Goal: Transaction & Acquisition: Purchase product/service

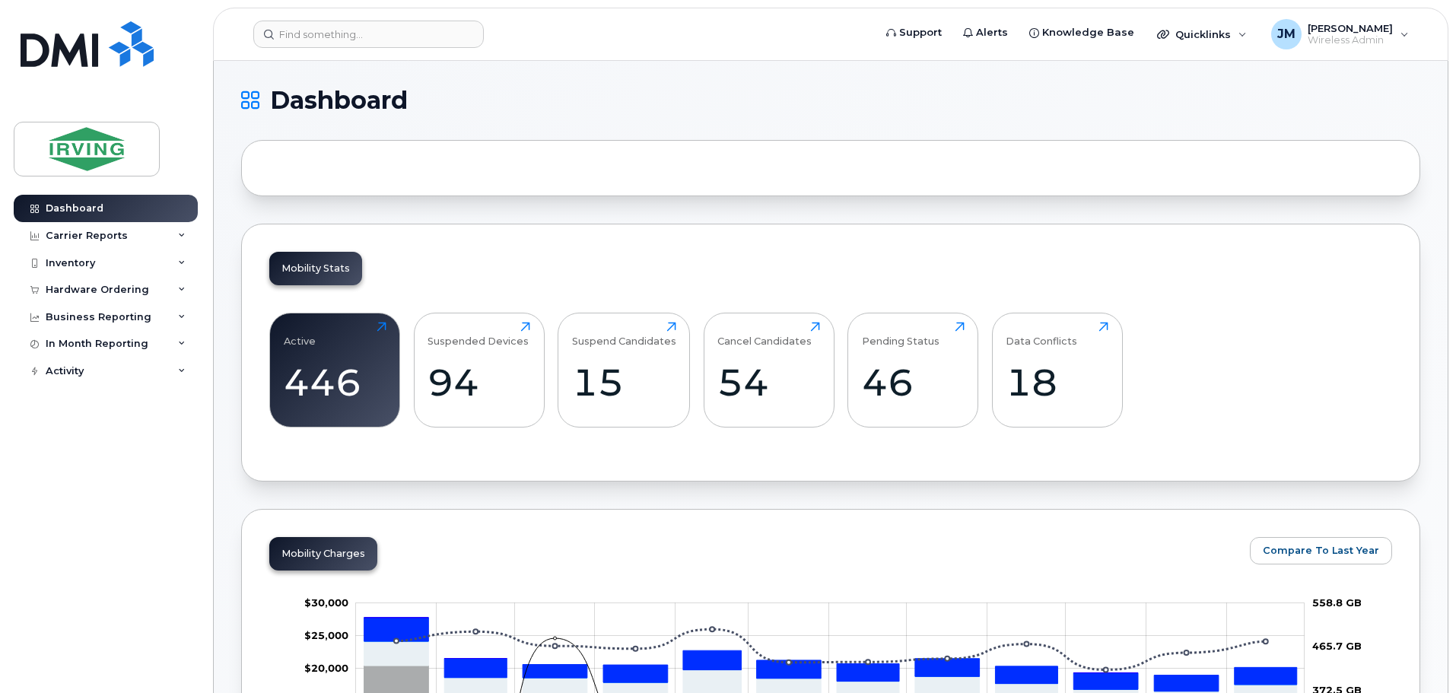
drag, startPoint x: 127, startPoint y: 287, endPoint x: 127, endPoint y: 304, distance: 17.5
click at [127, 287] on div "Hardware Ordering" at bounding box center [97, 290] width 103 height 12
click at [88, 345] on link "Orders" at bounding box center [119, 347] width 158 height 29
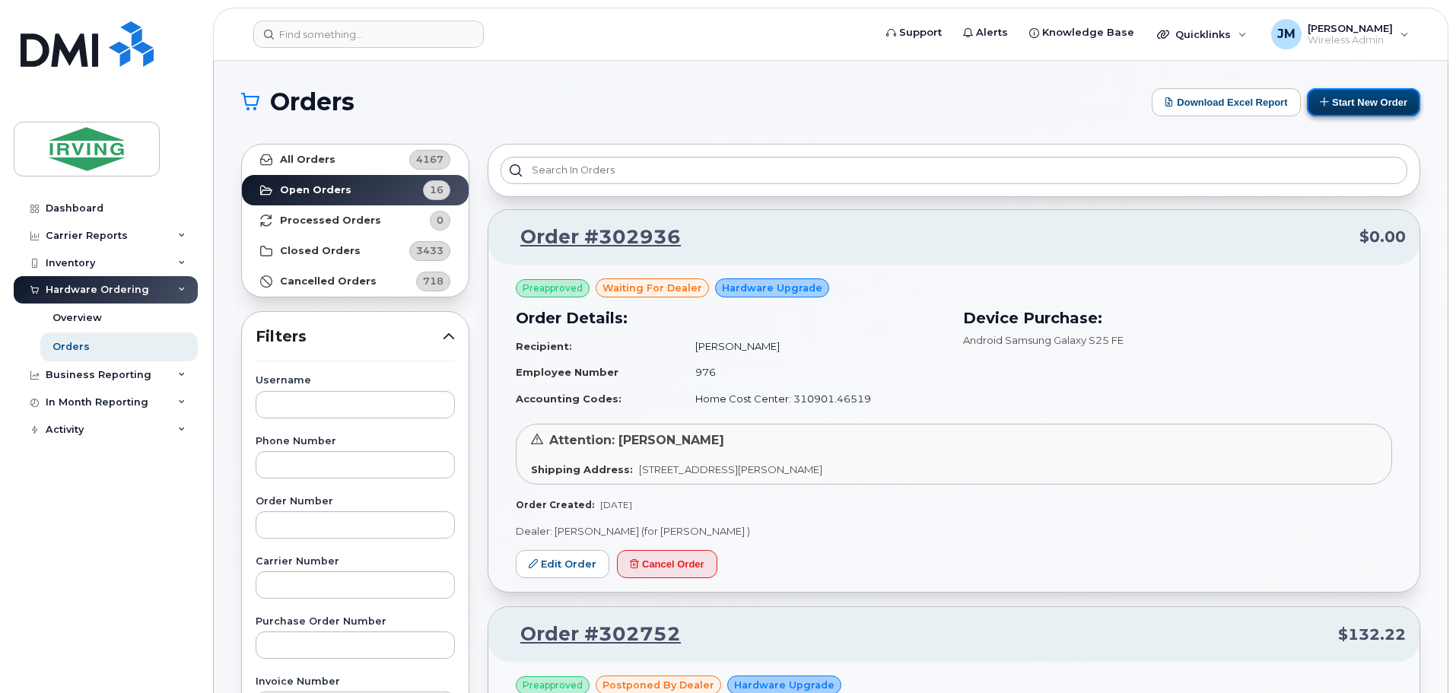
click at [1346, 101] on button "Start New Order" at bounding box center [1363, 102] width 113 height 28
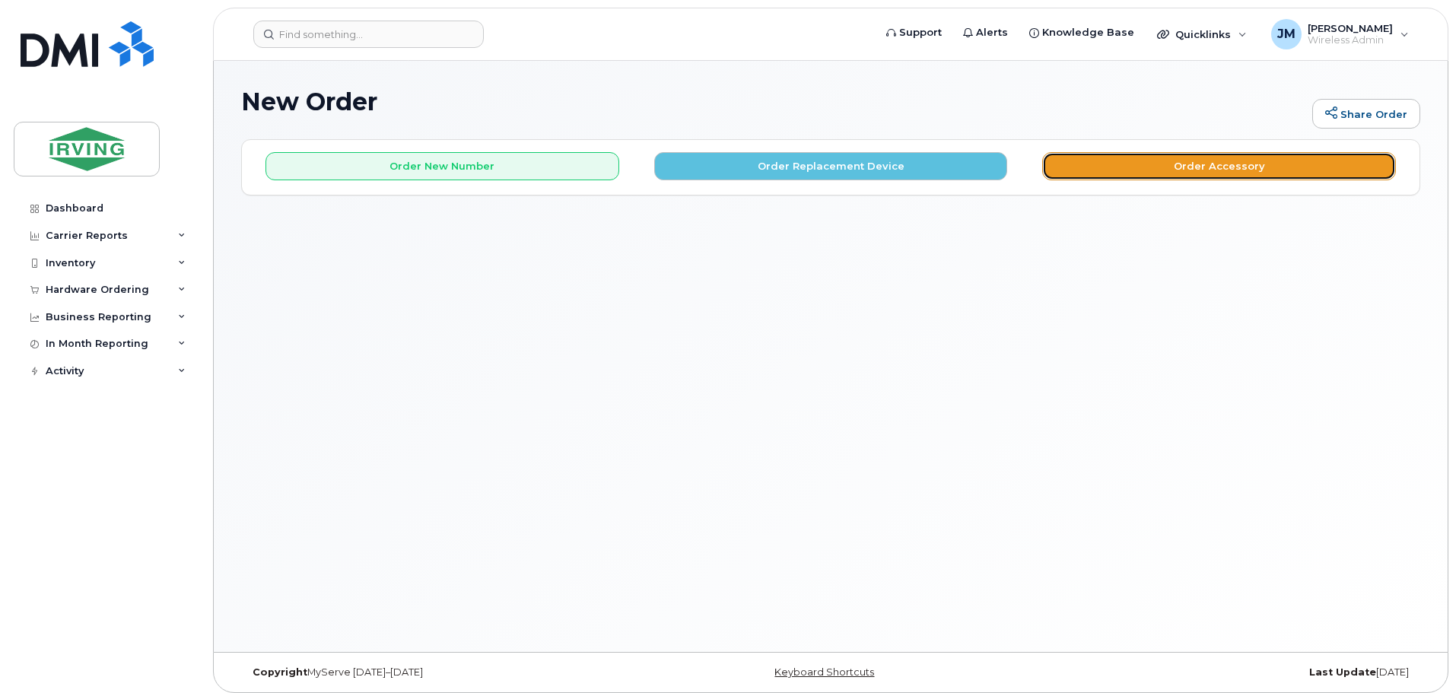
click at [1157, 167] on button "Order Accessory" at bounding box center [1220, 166] width 354 height 28
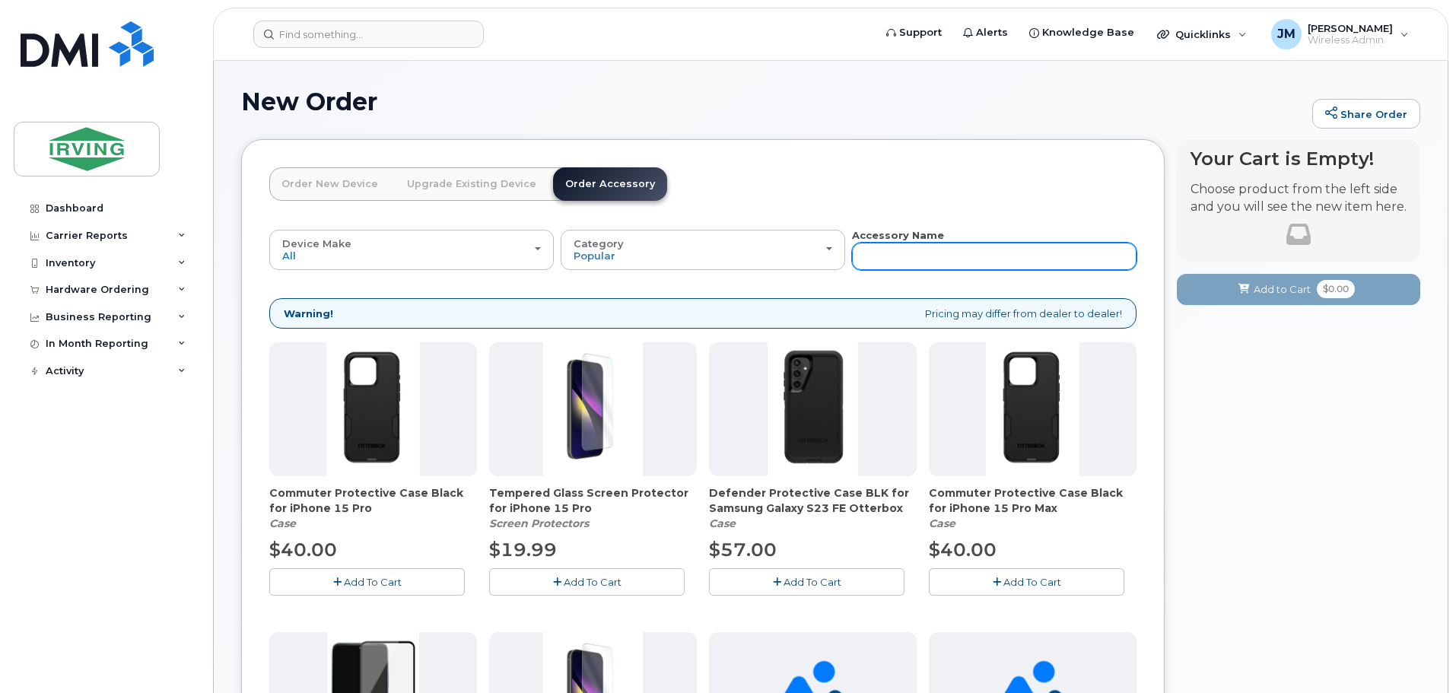
click at [917, 254] on input "text" at bounding box center [994, 256] width 285 height 27
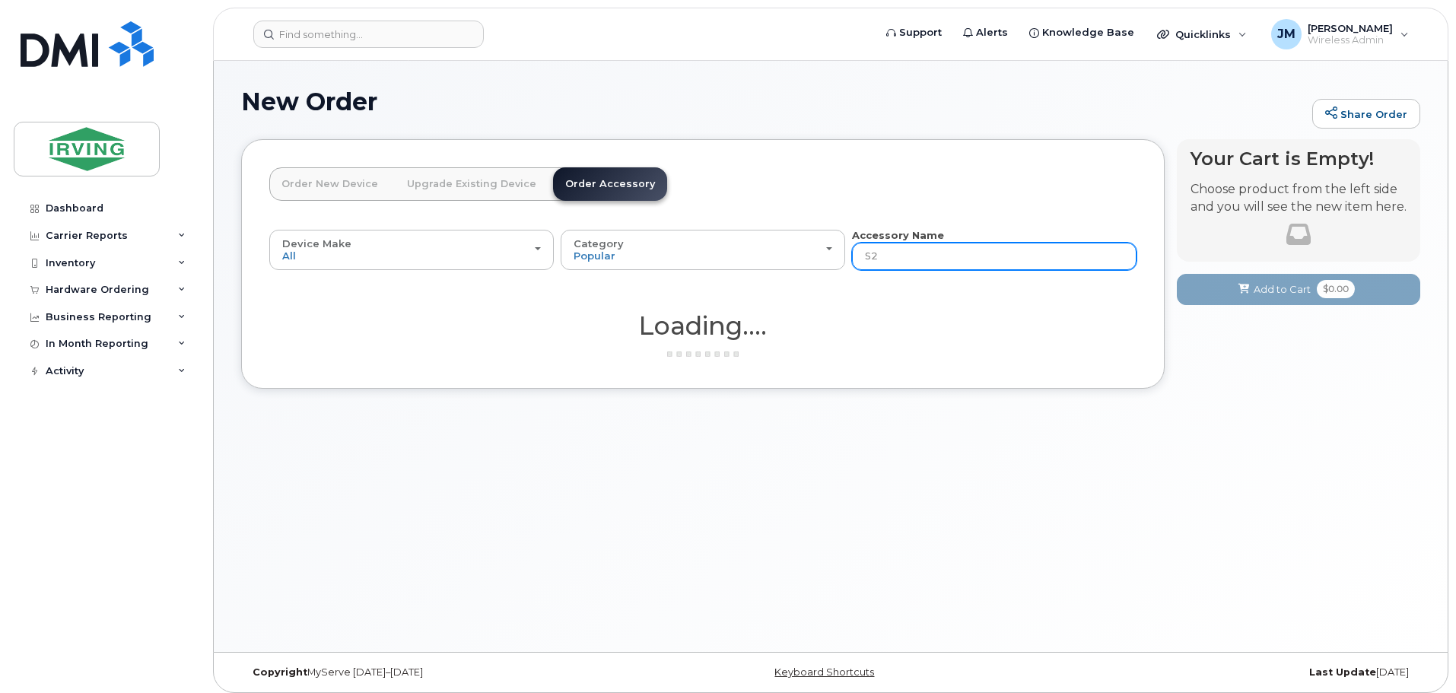
type input "S24"
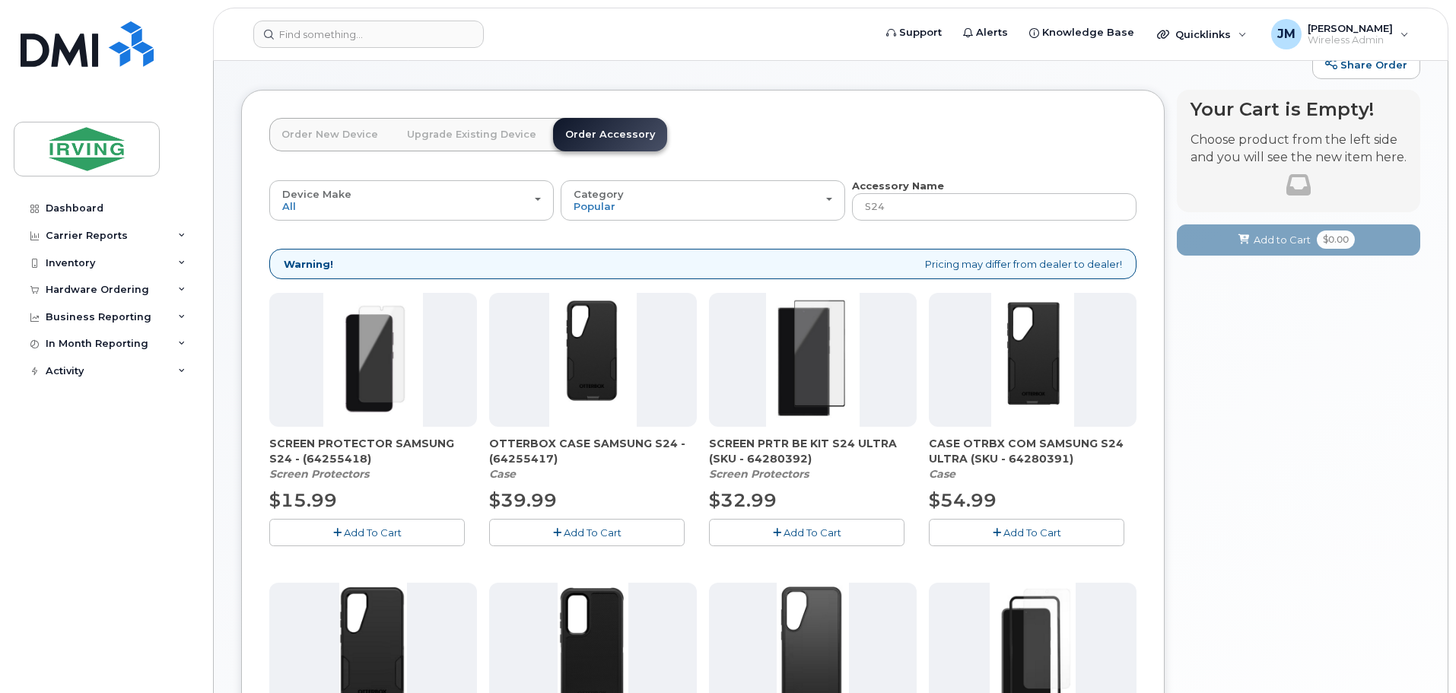
scroll to position [76, 0]
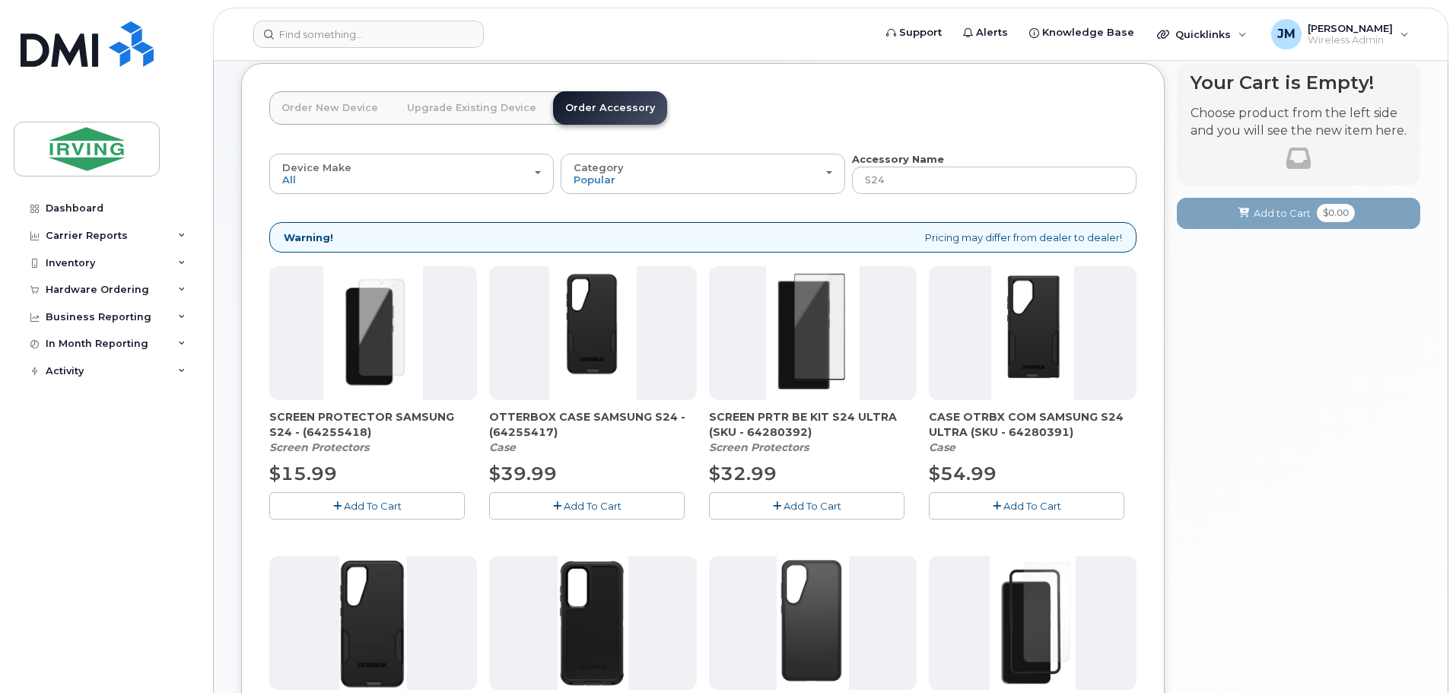
click at [398, 508] on span "Add To Cart" at bounding box center [373, 506] width 58 height 12
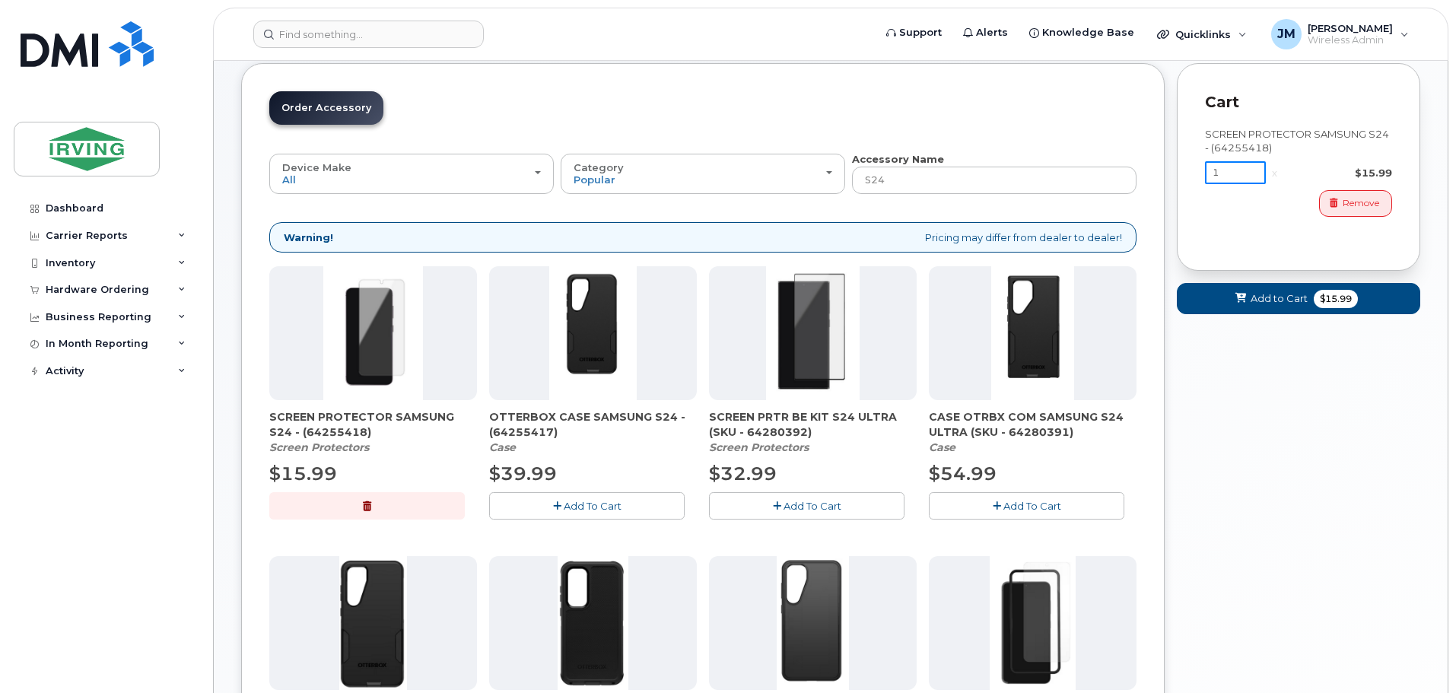
drag, startPoint x: 1236, startPoint y: 172, endPoint x: 1164, endPoint y: 181, distance: 72.9
click at [1164, 181] on div "Order New Device Upgrade Existing Device Order Accessory Order new device and n…" at bounding box center [830, 510] width 1179 height 894
type input "3"
drag, startPoint x: 1361, startPoint y: 449, endPoint x: 1355, endPoint y: 428, distance: 21.7
click at [1361, 447] on div "Your Cart is Empty! Choose product from the left side and you will see the new …" at bounding box center [1299, 510] width 244 height 894
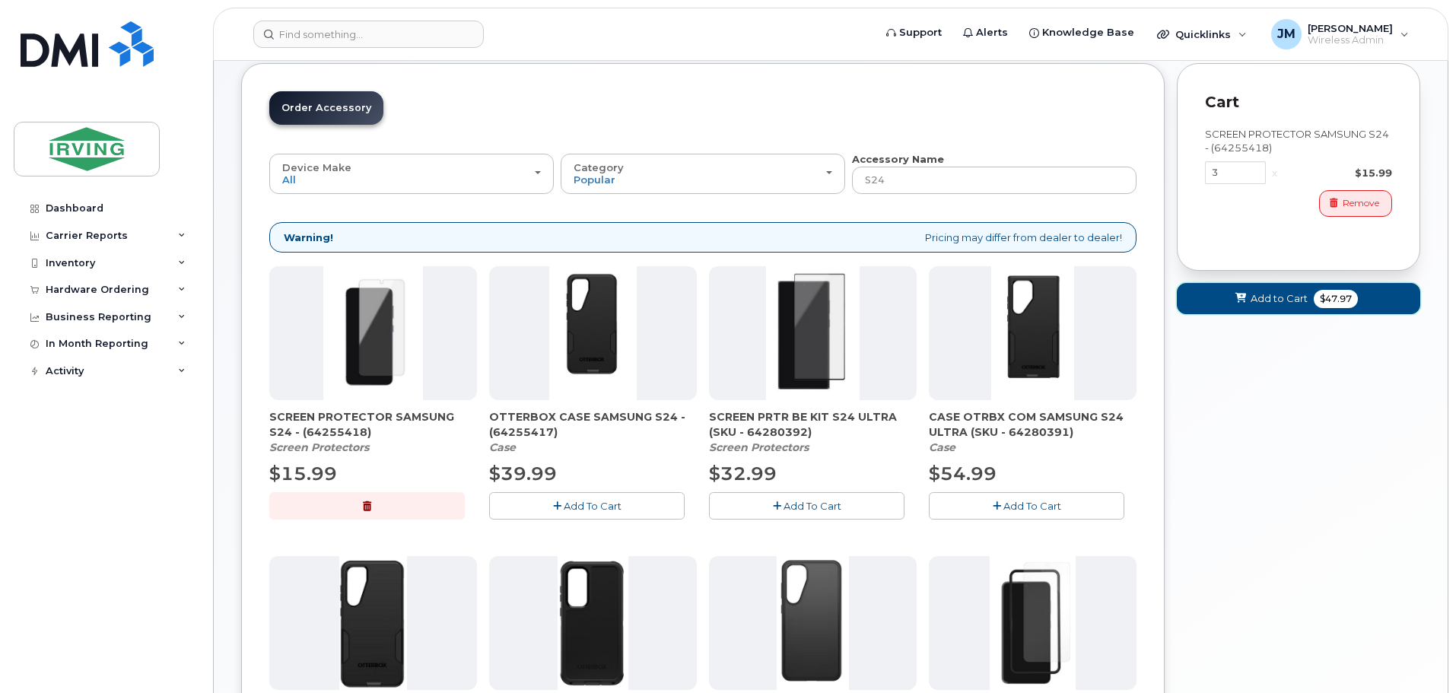
click at [1251, 298] on span "Add to Cart" at bounding box center [1279, 298] width 57 height 14
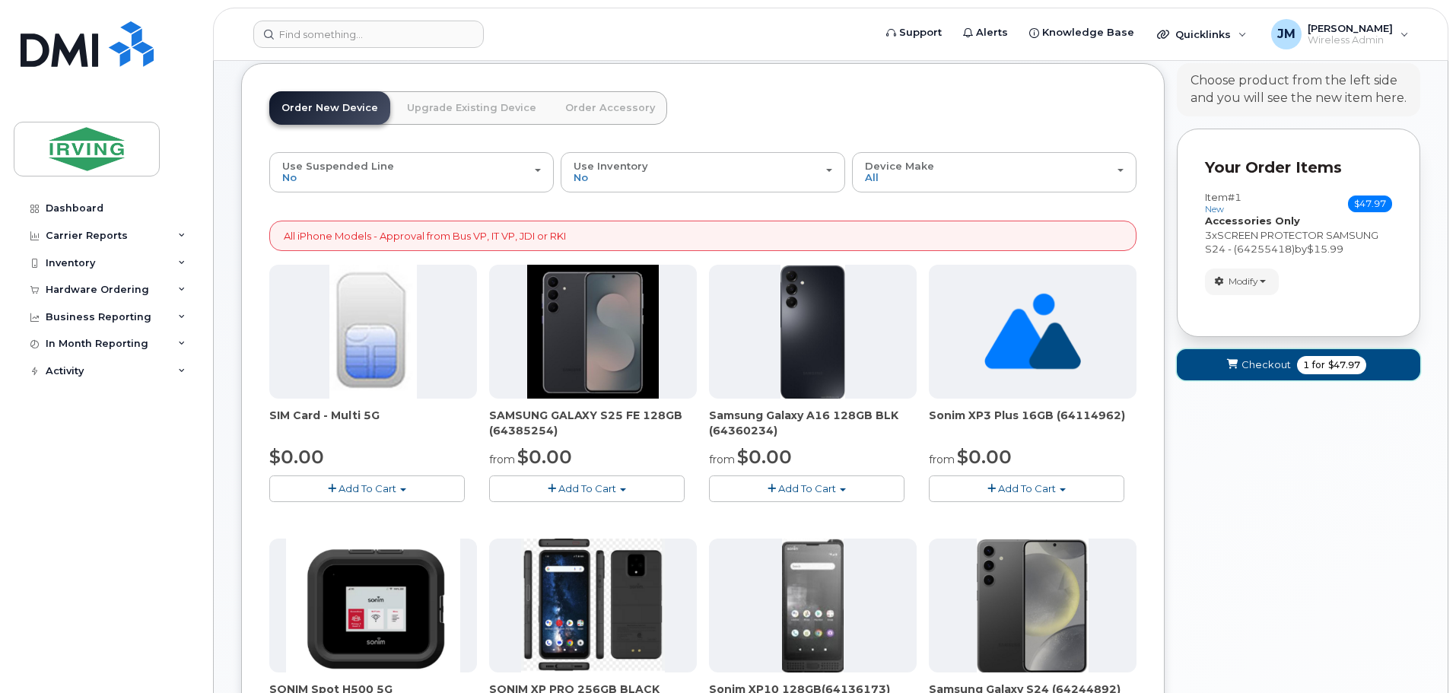
click at [1277, 353] on button "Checkout 1 for $47.97" at bounding box center [1299, 364] width 244 height 31
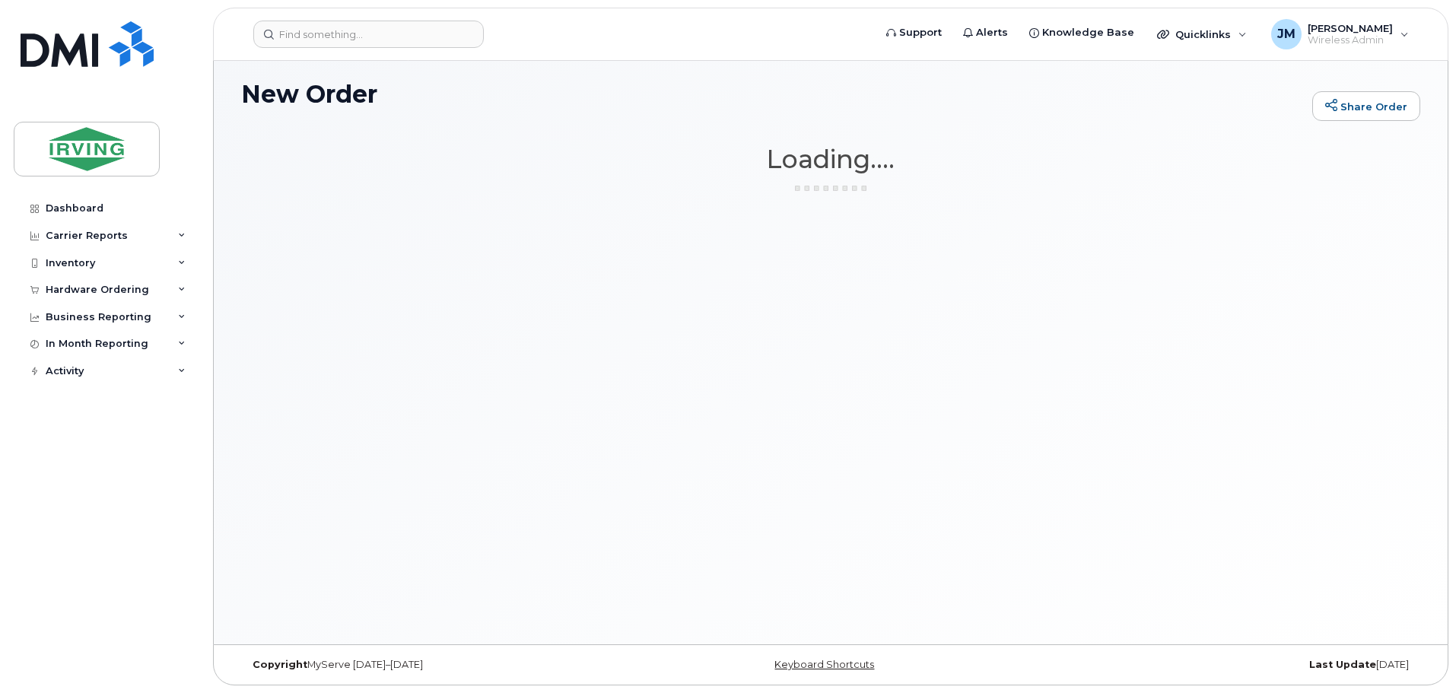
scroll to position [8, 0]
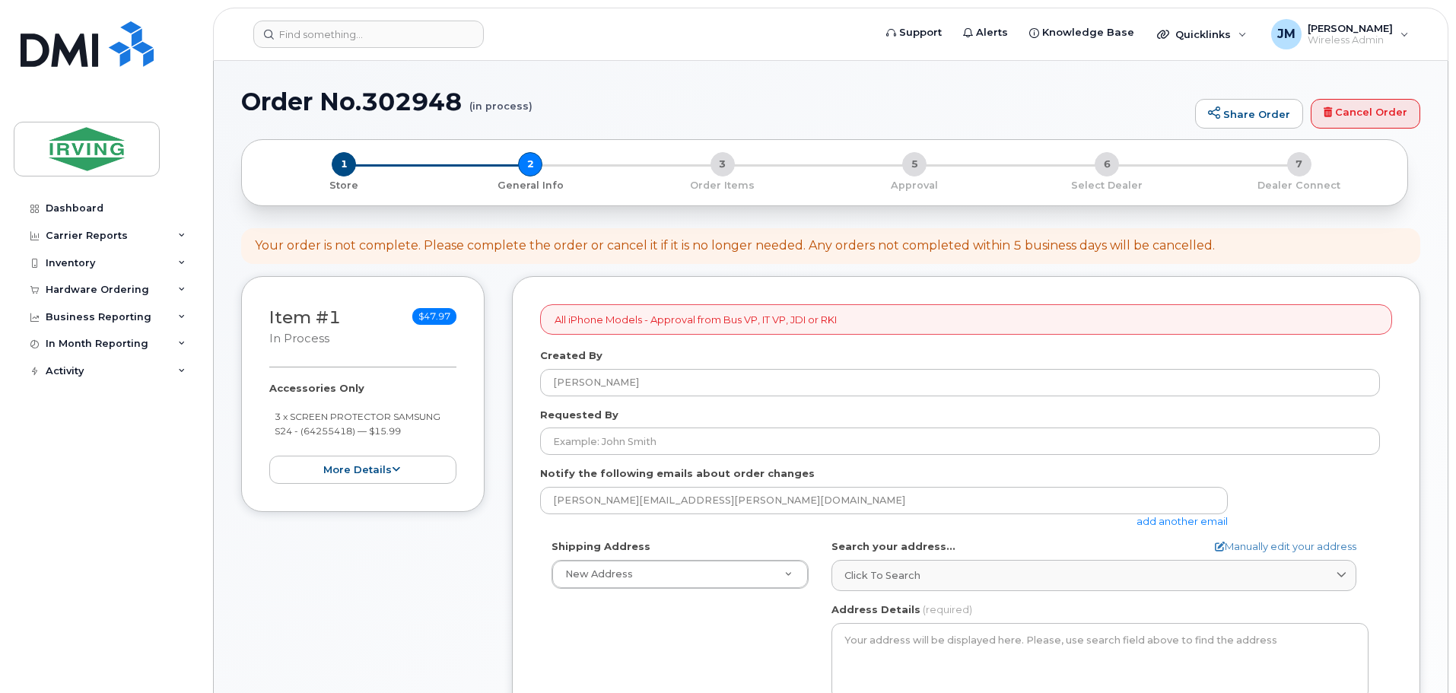
select select
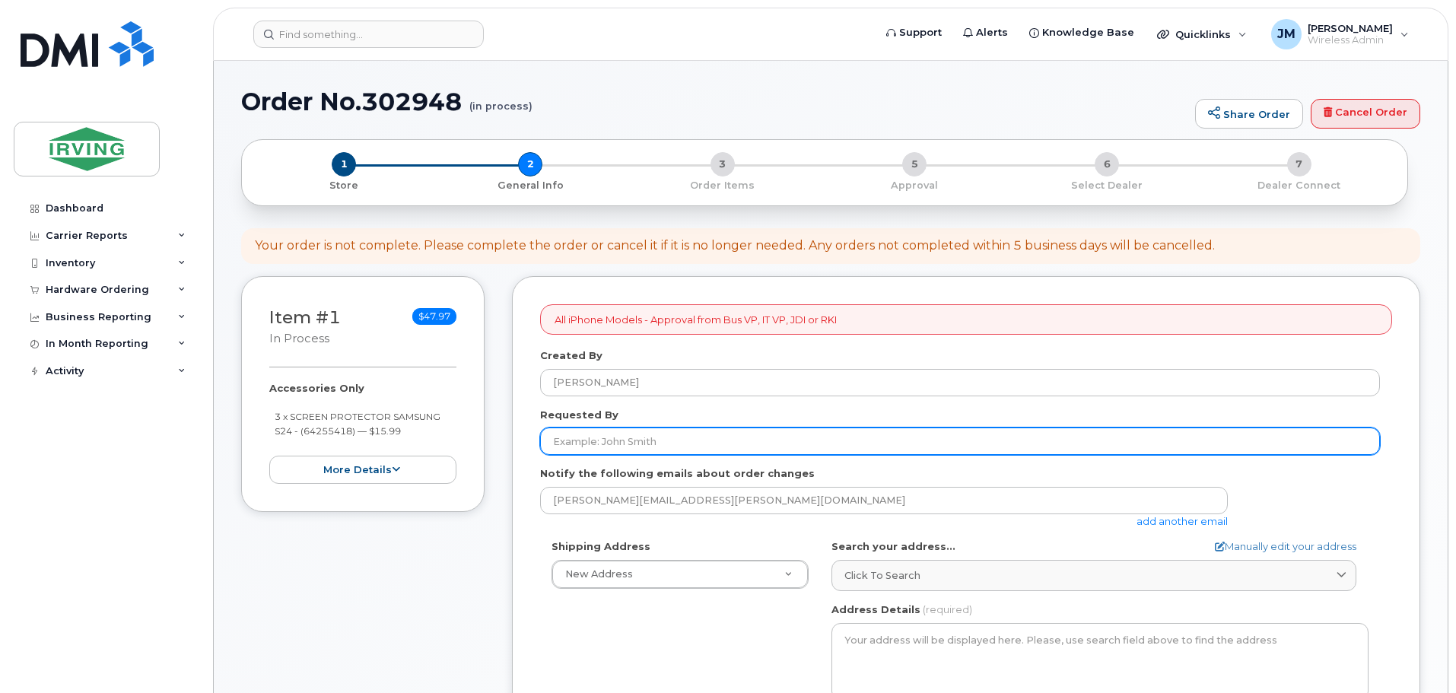
drag, startPoint x: 662, startPoint y: 441, endPoint x: 670, endPoint y: 439, distance: 8.7
click at [662, 441] on input "Requested By" at bounding box center [960, 441] width 840 height 27
type input "[PERSON_NAME]"
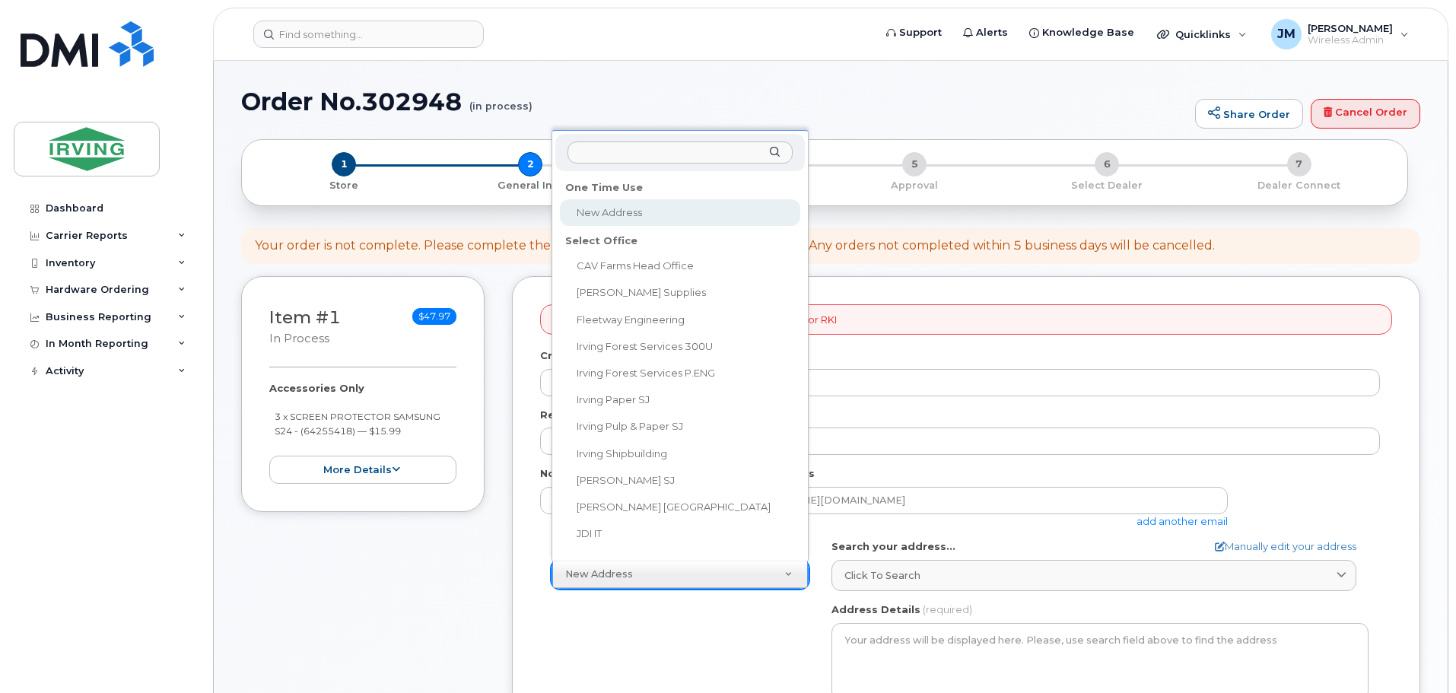
scroll to position [12, 0]
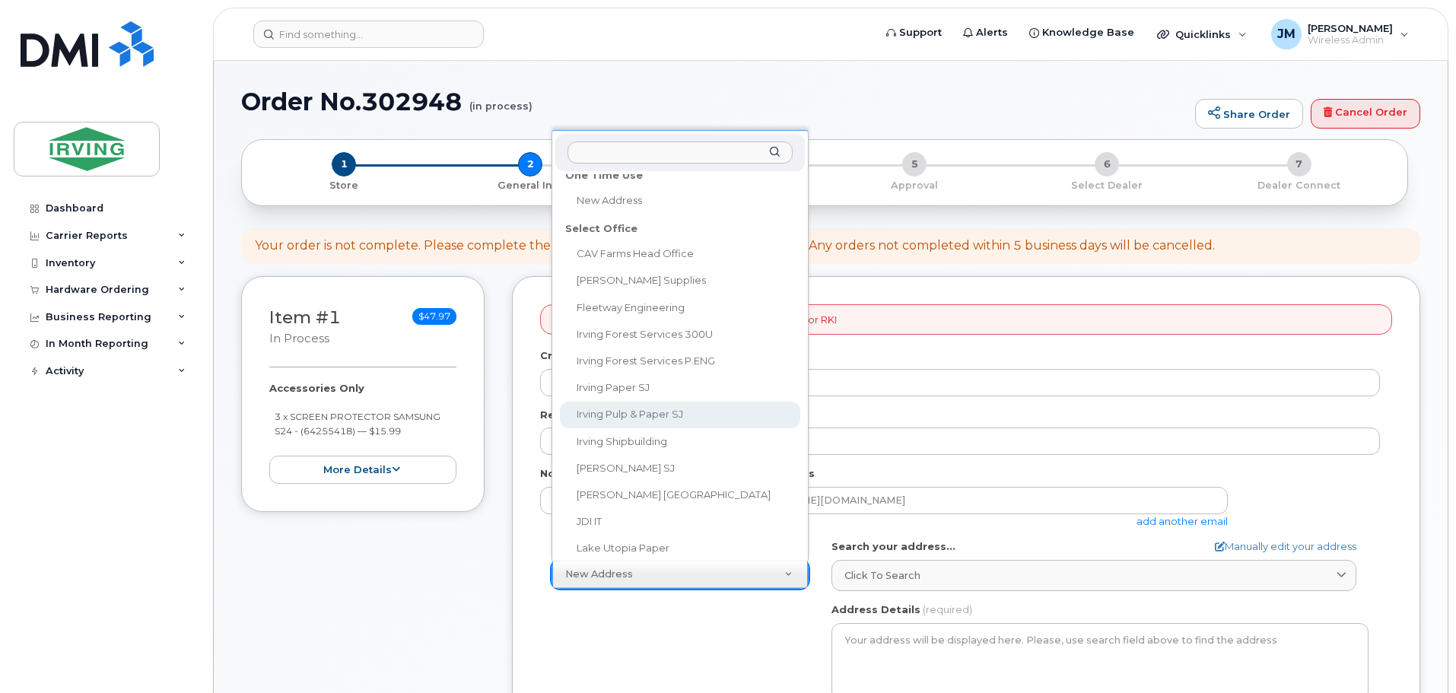
select select
type textarea "408 Mill Street Saint John New Brunswick E2M 3H1"
type input "[PERSON_NAME]"
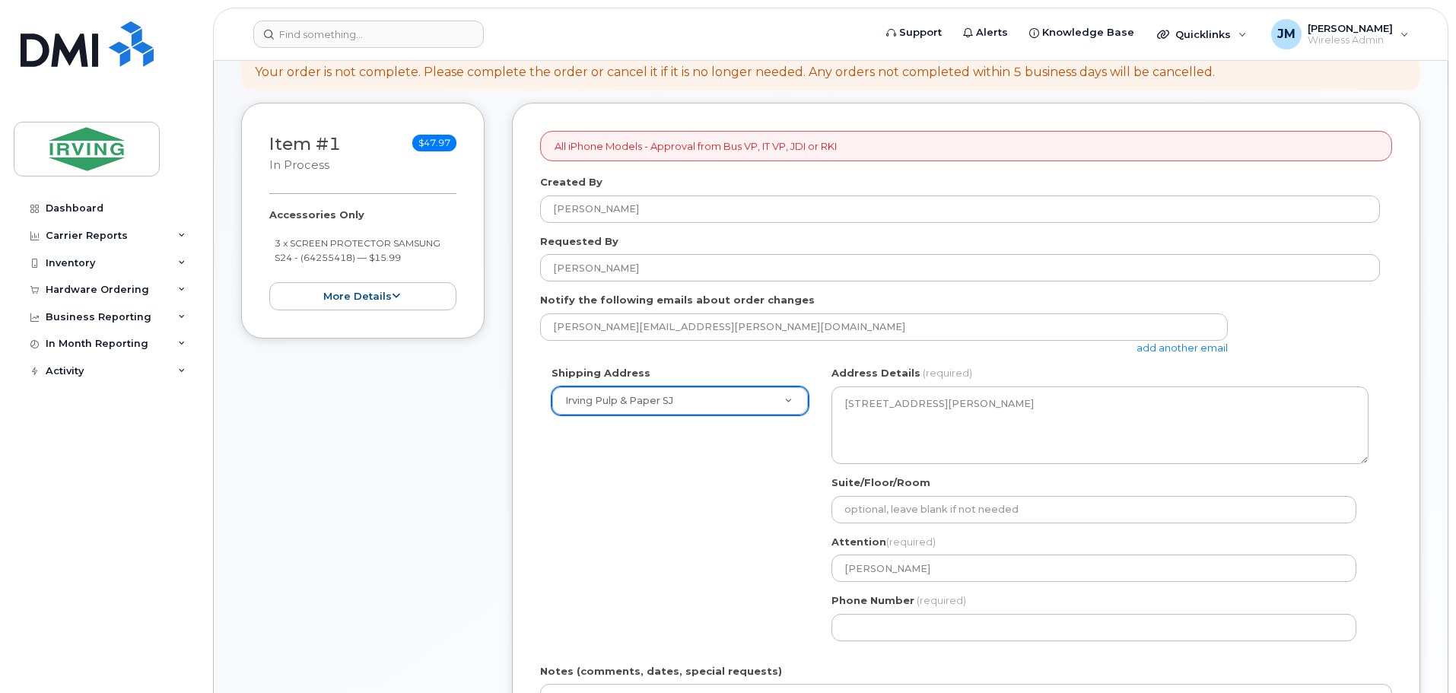
scroll to position [304, 0]
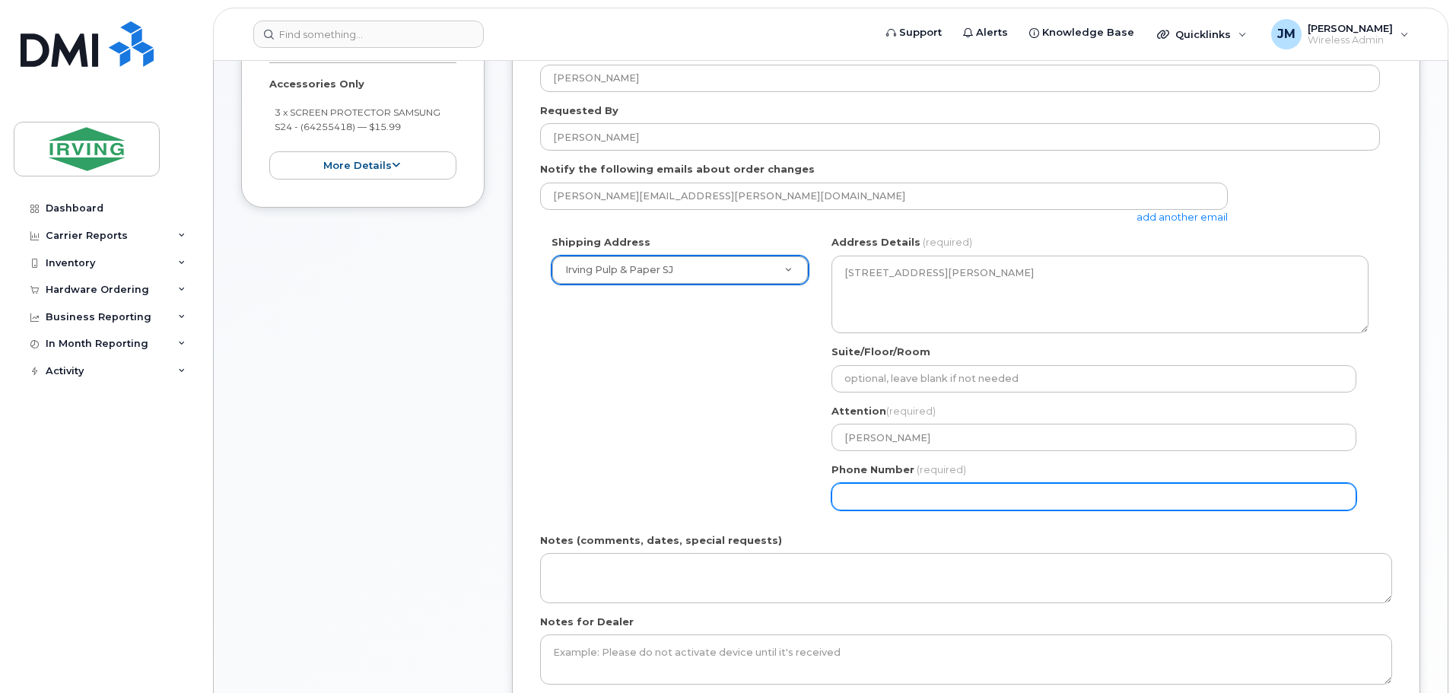
click at [916, 508] on input "Phone Number" at bounding box center [1094, 496] width 525 height 27
select select
type input "506658498"
select select
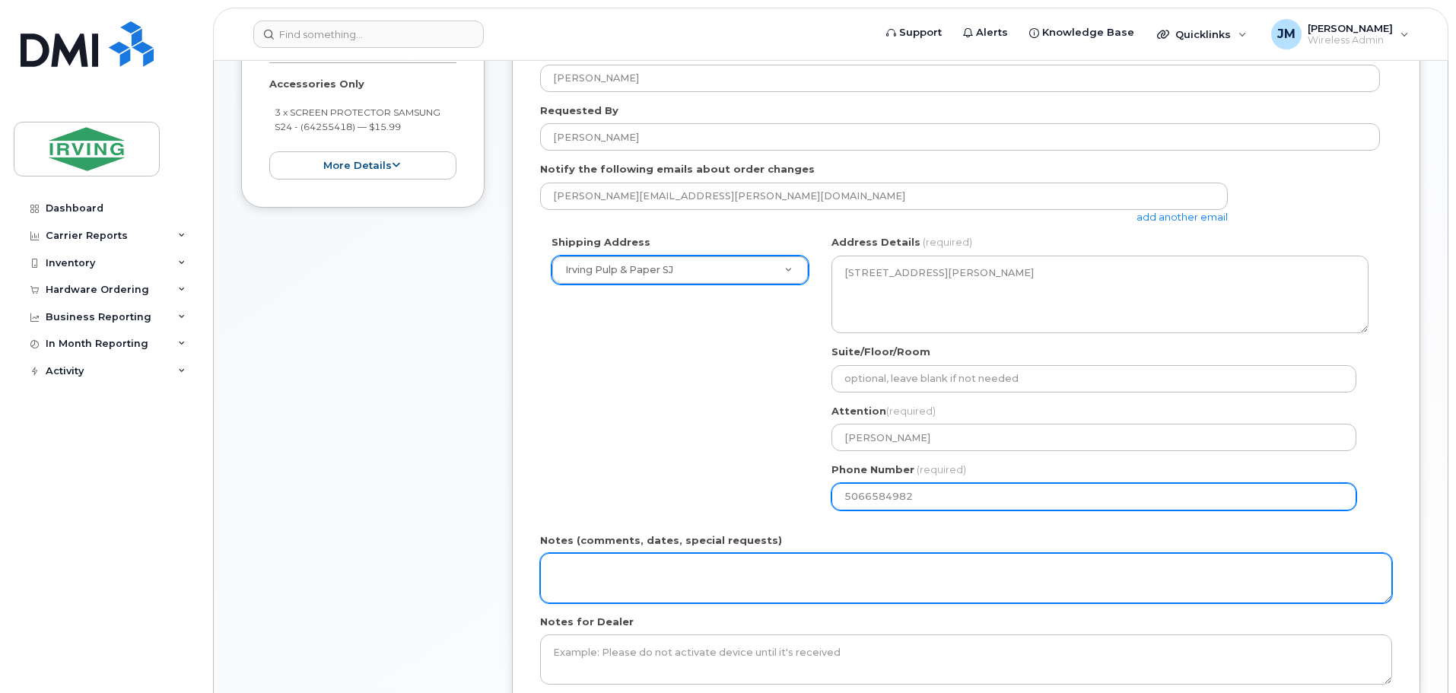
type input "5066584982"
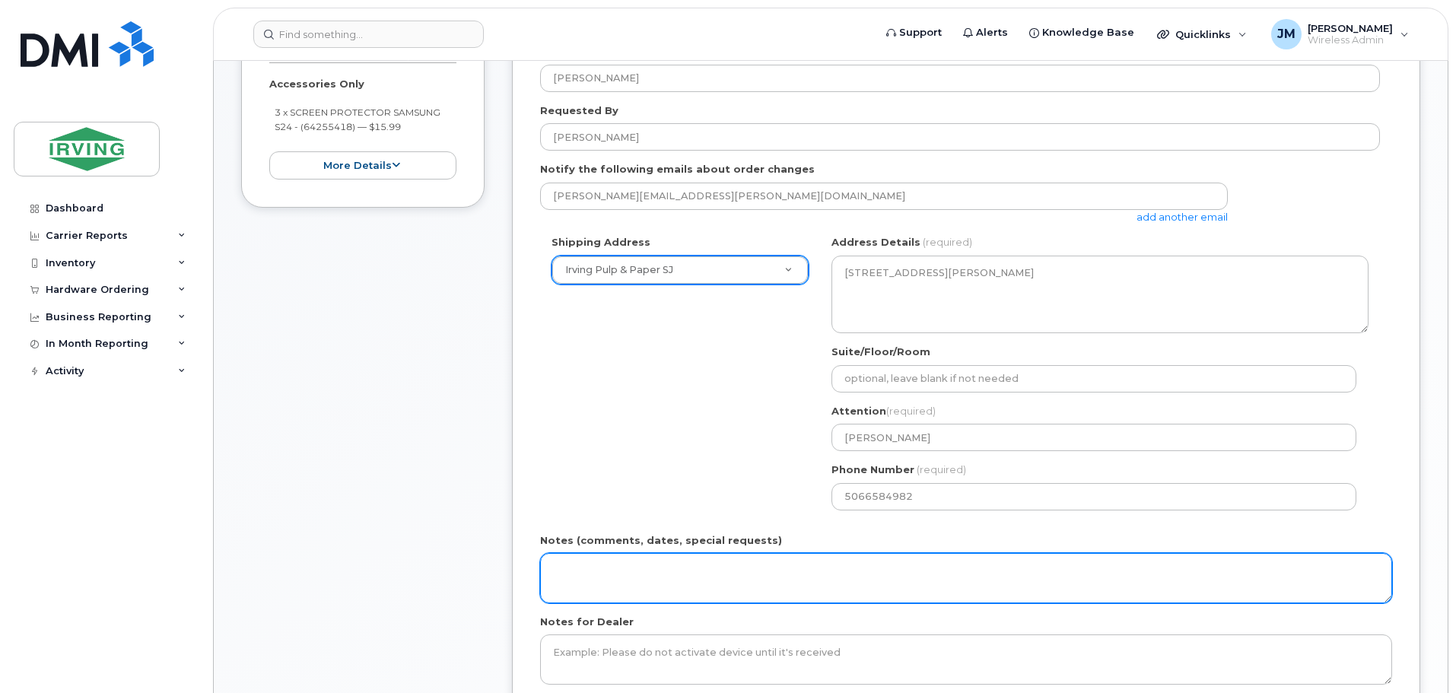
click at [867, 570] on textarea "Notes (comments, dates, special requests)" at bounding box center [966, 578] width 852 height 50
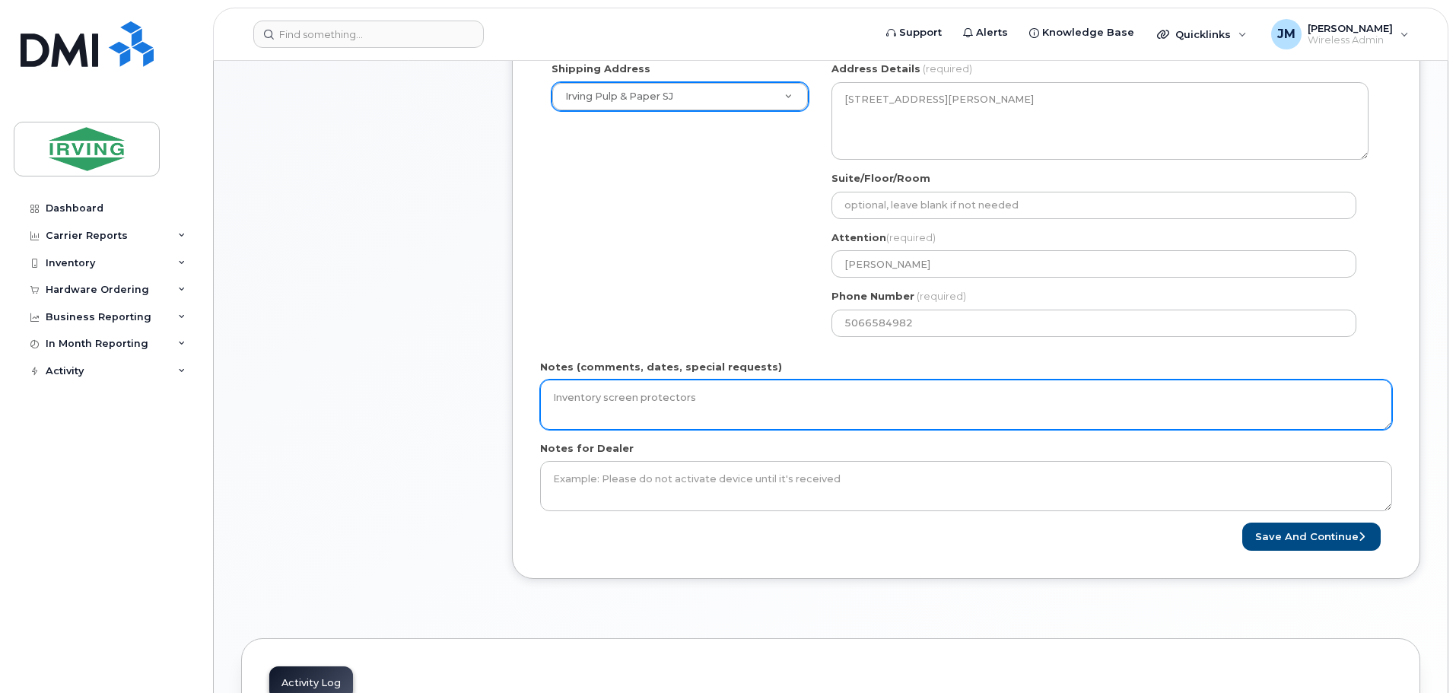
scroll to position [609, 0]
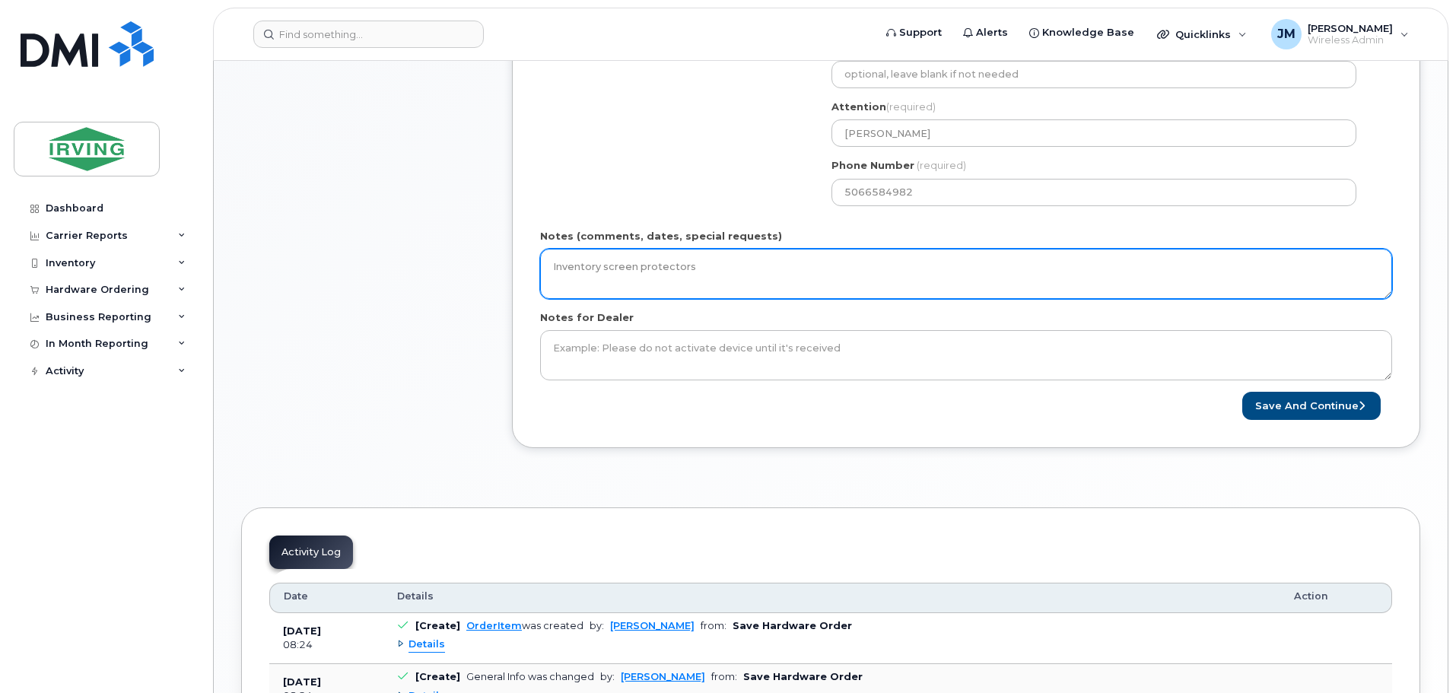
drag, startPoint x: 743, startPoint y: 266, endPoint x: 293, endPoint y: 270, distance: 450.5
click at [293, 270] on div "Item #1 in process $47.97 Accessories Only 3 x SCREEN PROTECTOR SAMSUNG S24 - (…" at bounding box center [830, 69] width 1179 height 804
type textarea "Inventory screen protectors"
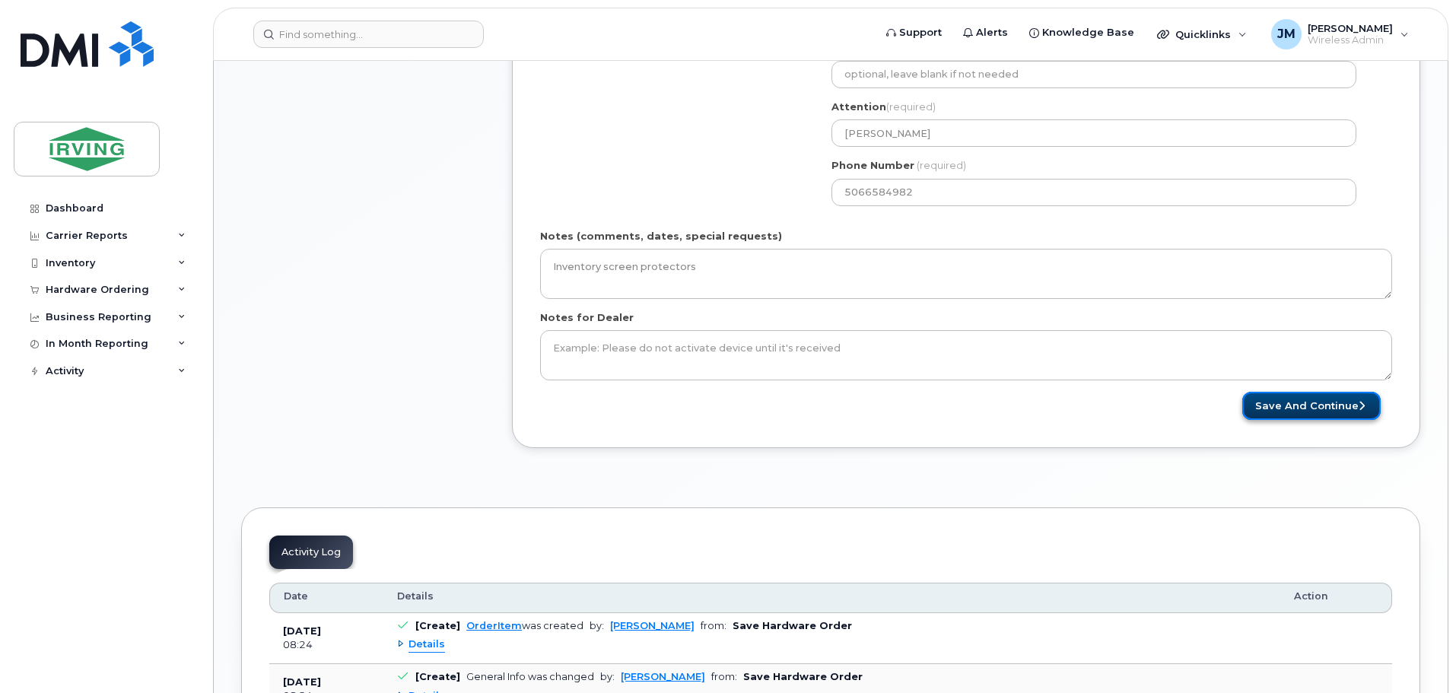
click at [1324, 411] on button "Save and Continue" at bounding box center [1312, 406] width 138 height 28
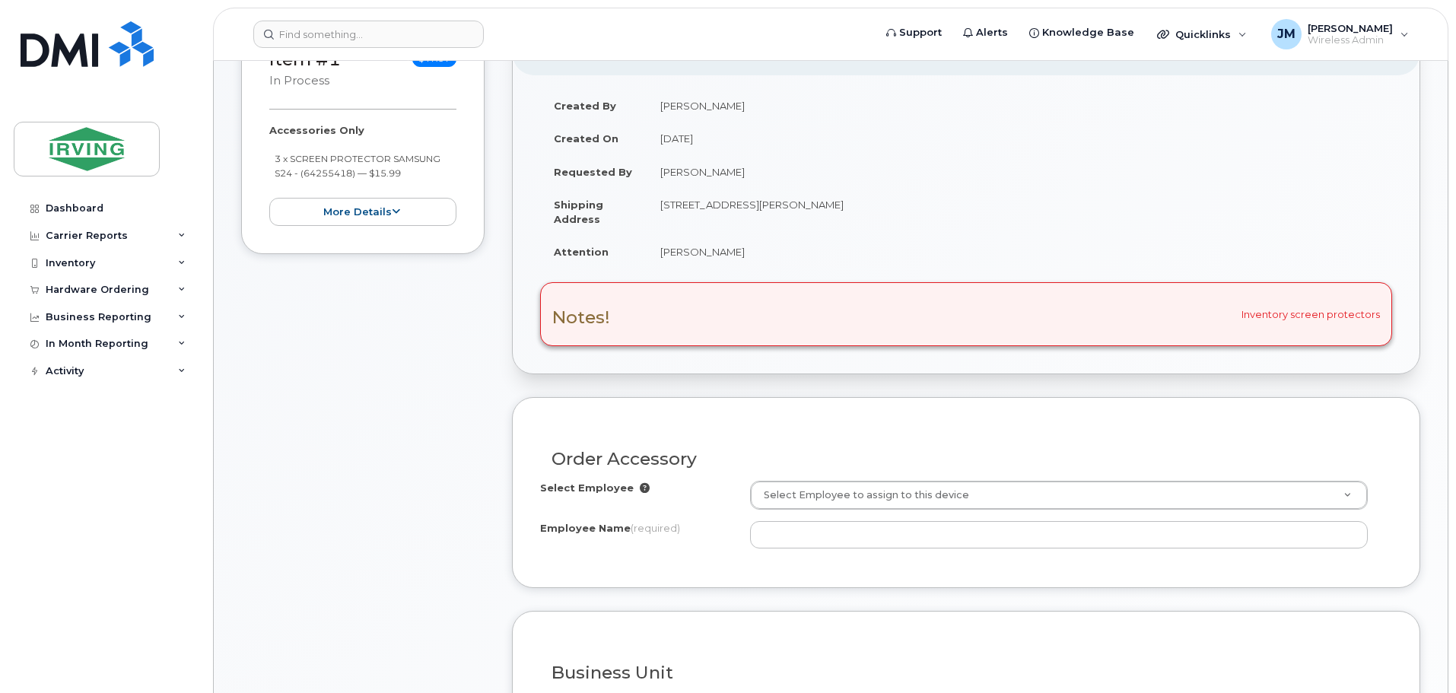
scroll to position [380, 0]
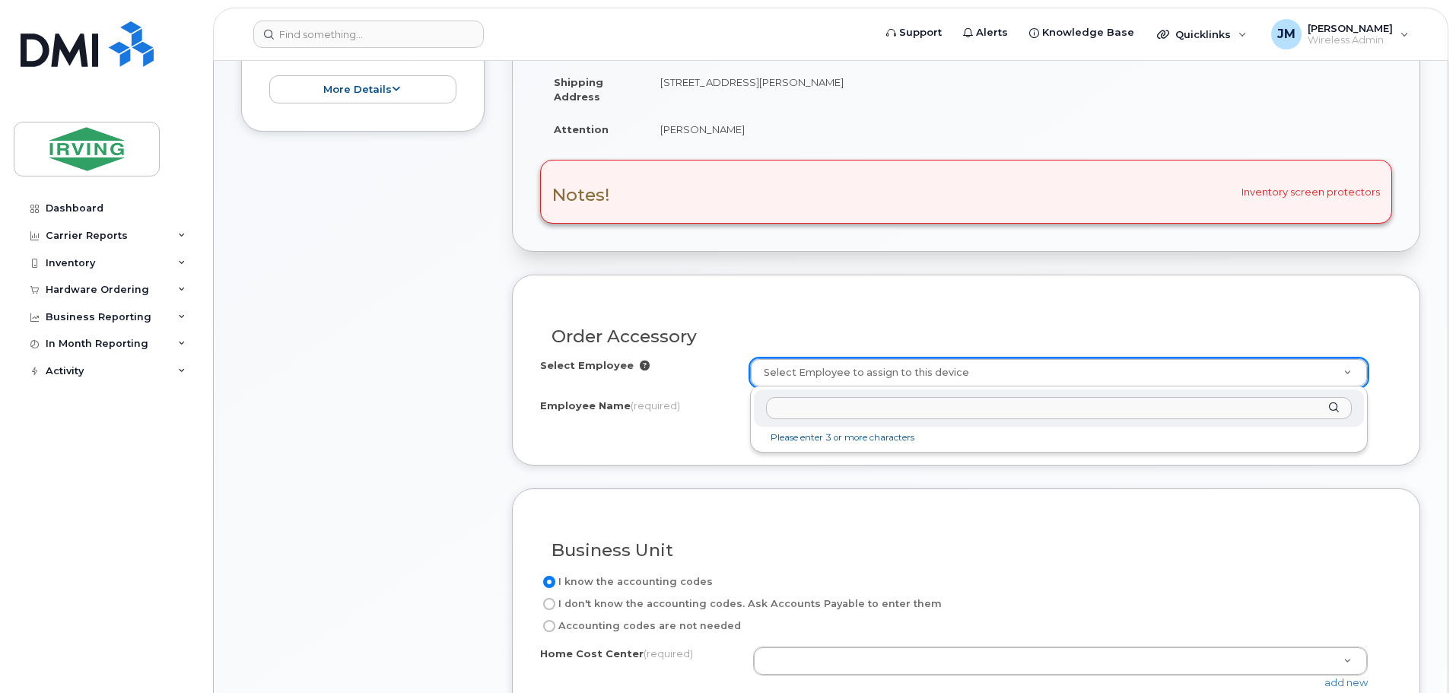
click at [931, 413] on input "text" at bounding box center [1059, 408] width 586 height 22
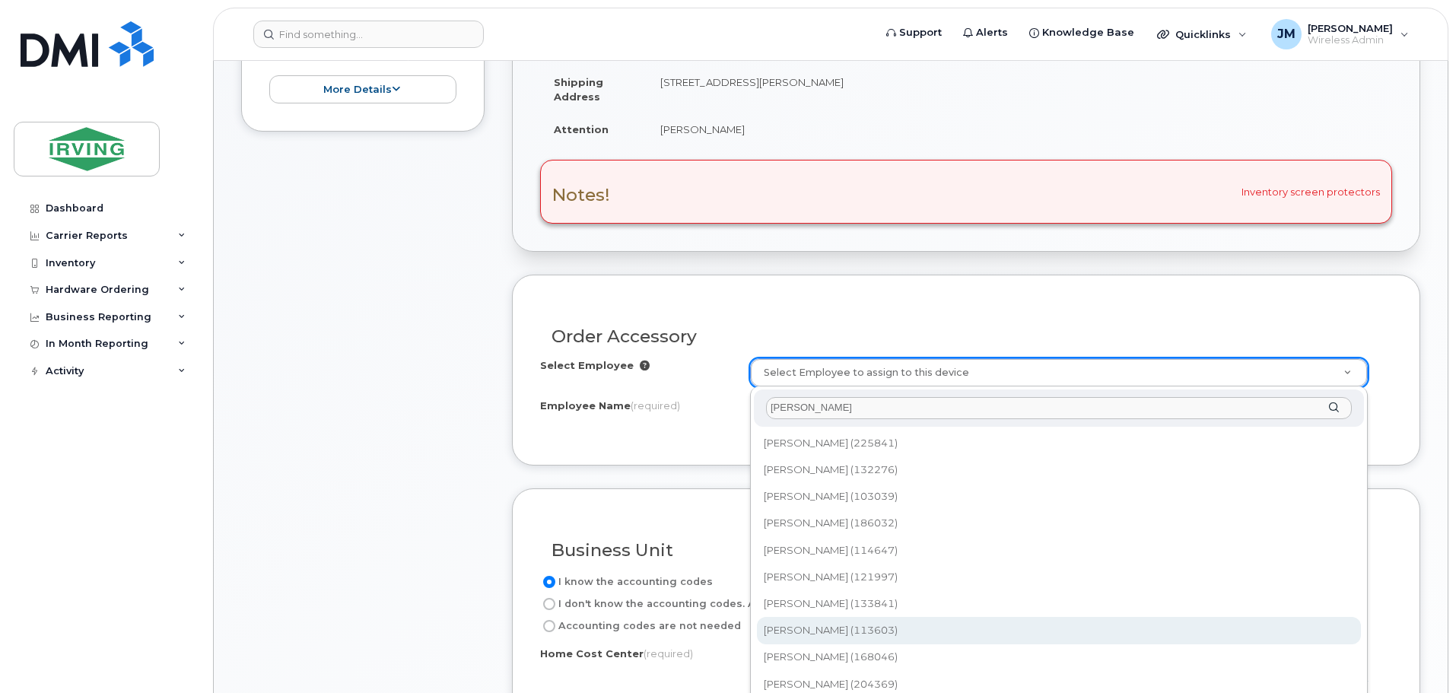
type input "sally"
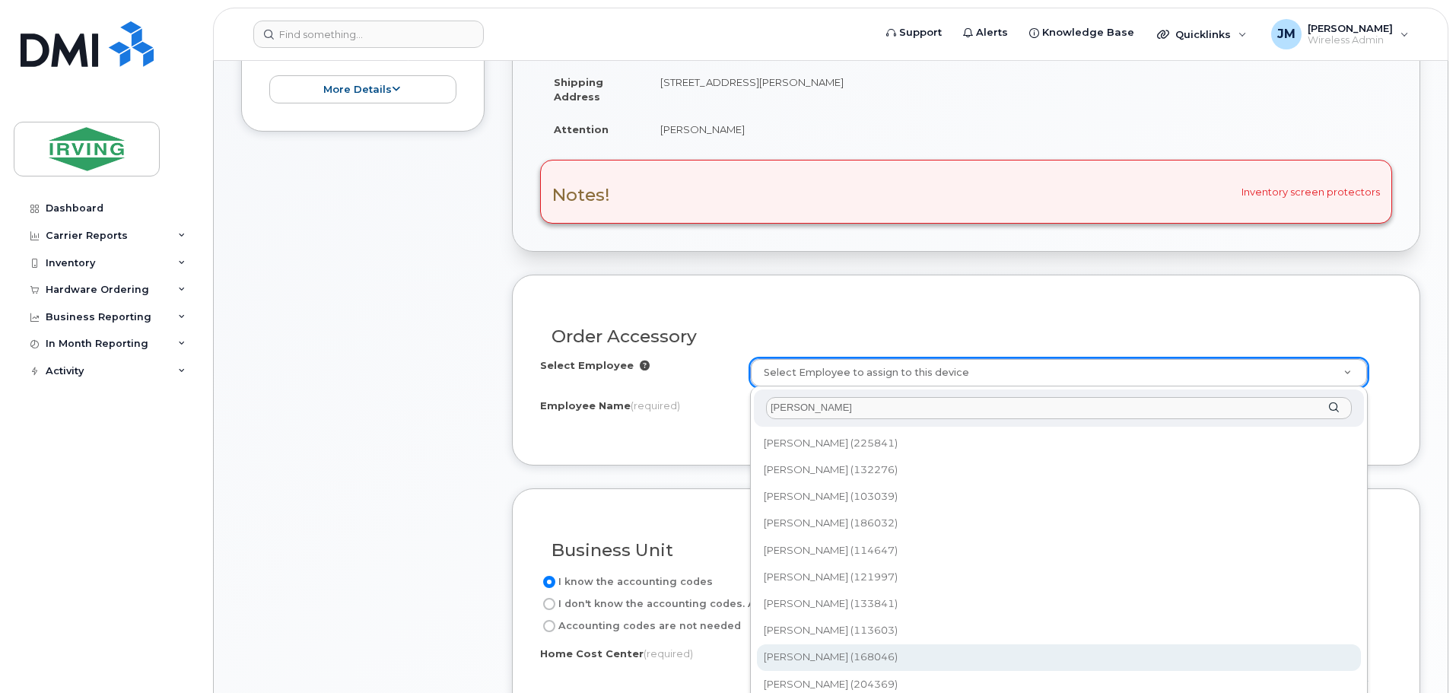
type input "1485222"
type input "Sally Seely"
type input "1632365"
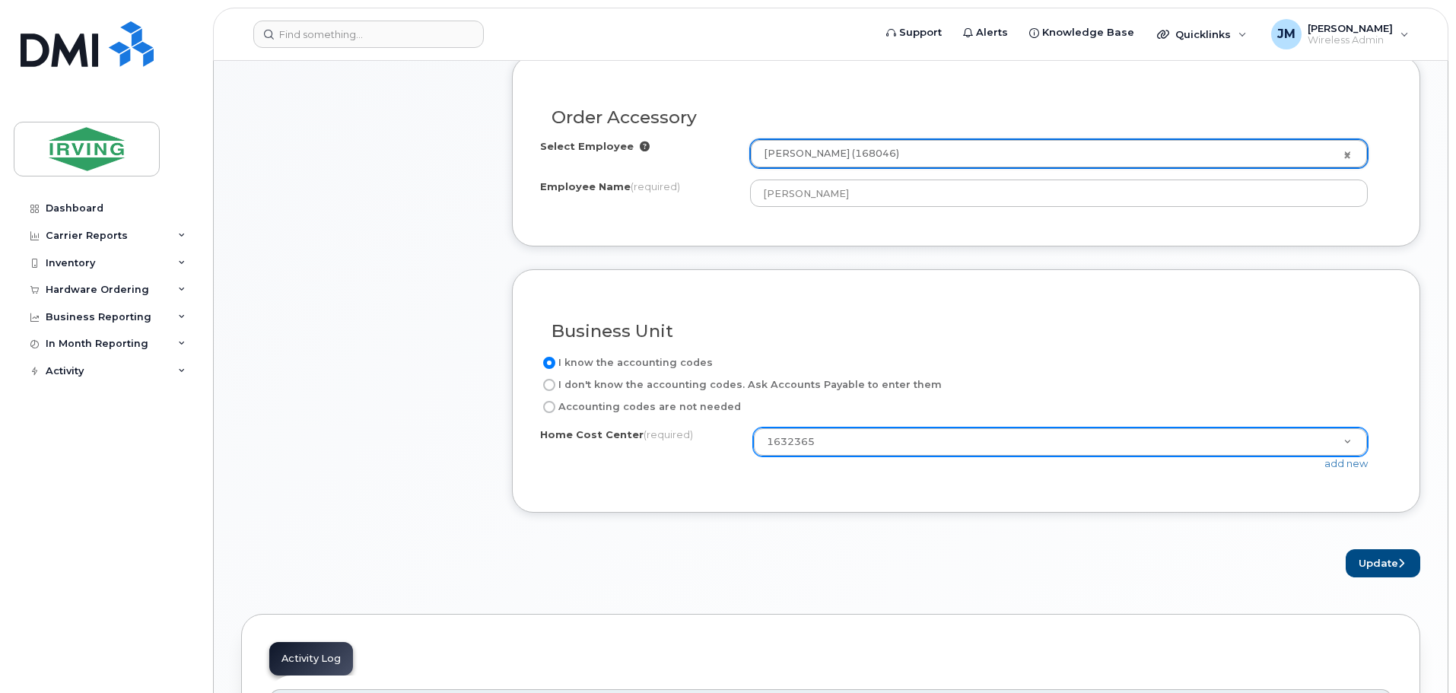
scroll to position [609, 0]
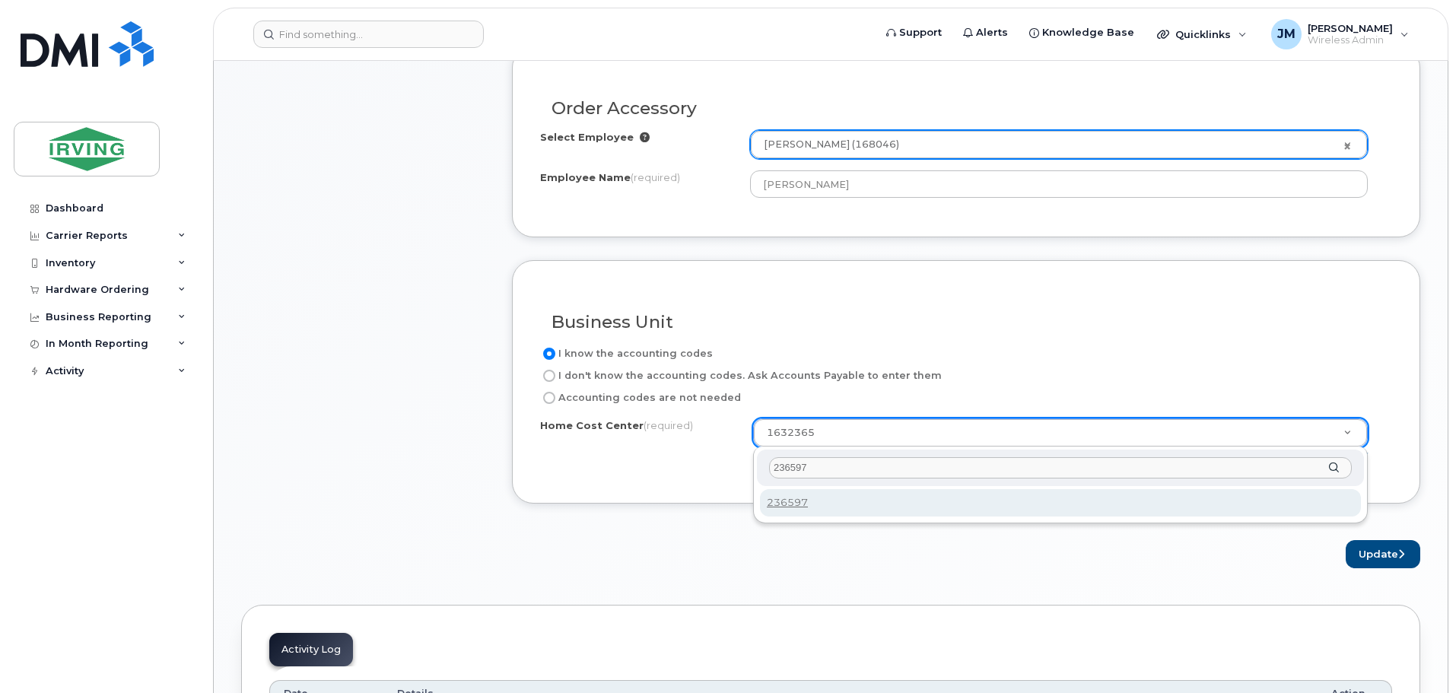
type input "236597"
drag, startPoint x: 793, startPoint y: 504, endPoint x: 985, endPoint y: 516, distance: 192.9
type input "236597"
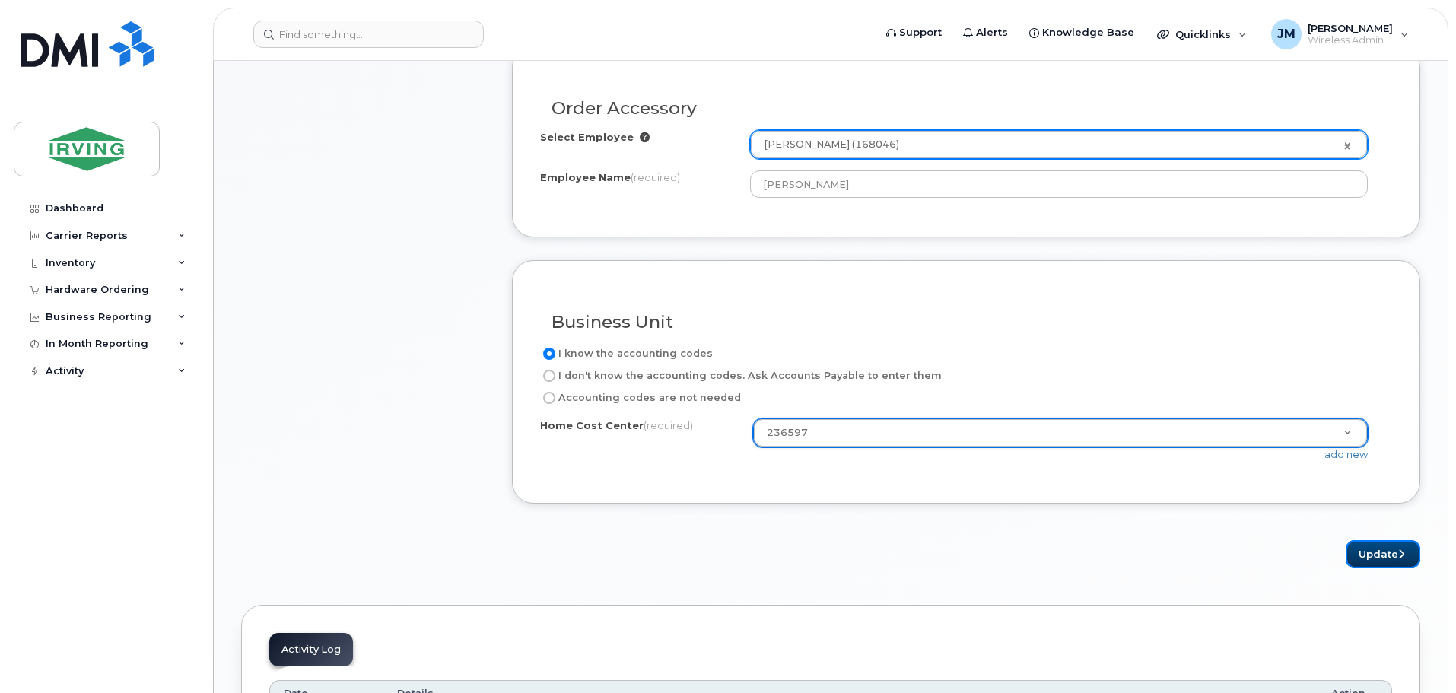
click at [1374, 557] on button "Update" at bounding box center [1383, 554] width 75 height 28
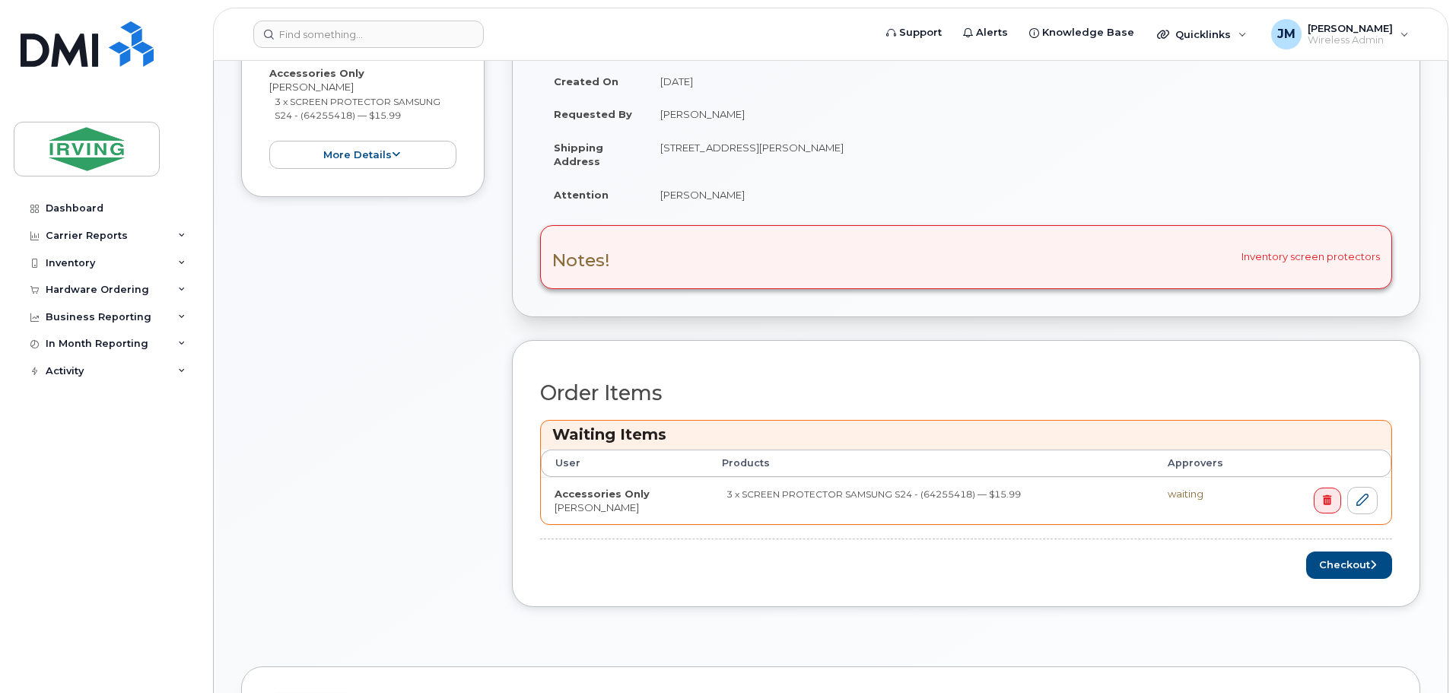
scroll to position [685, 0]
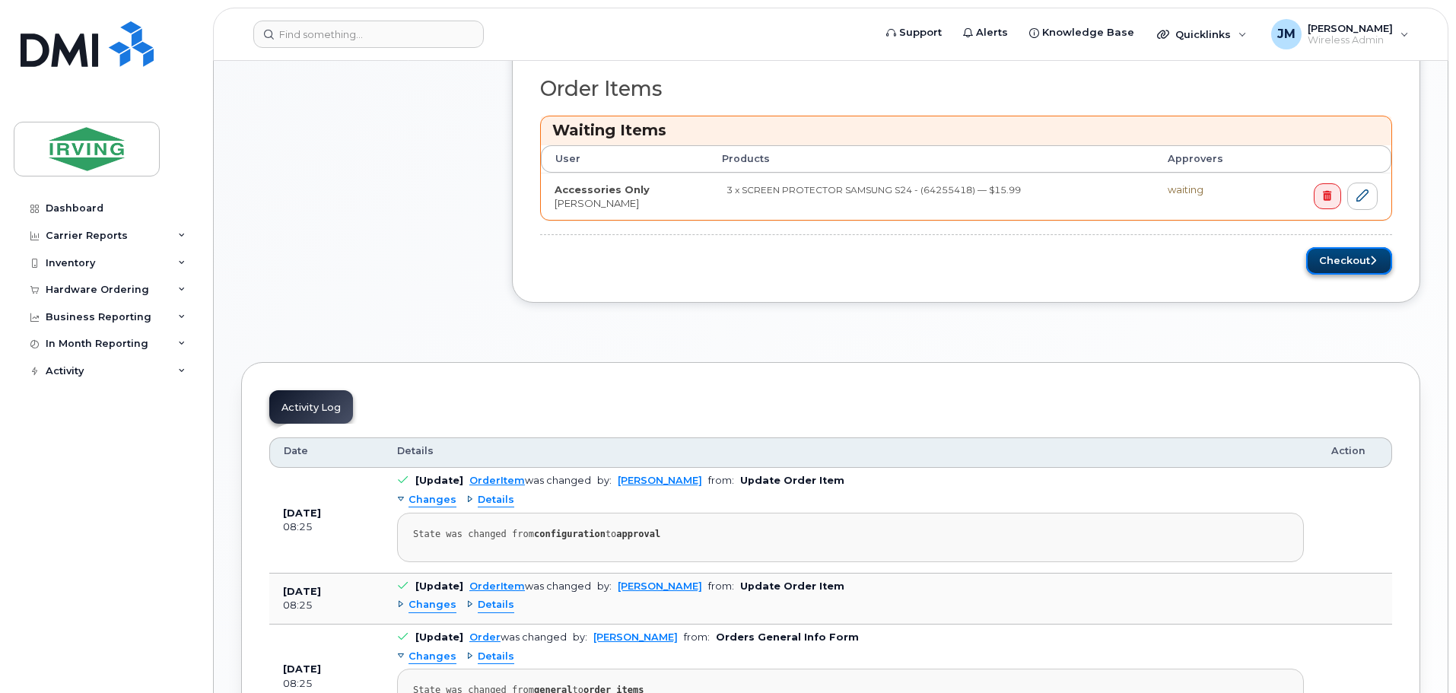
click at [1373, 267] on button "Checkout" at bounding box center [1350, 261] width 86 height 28
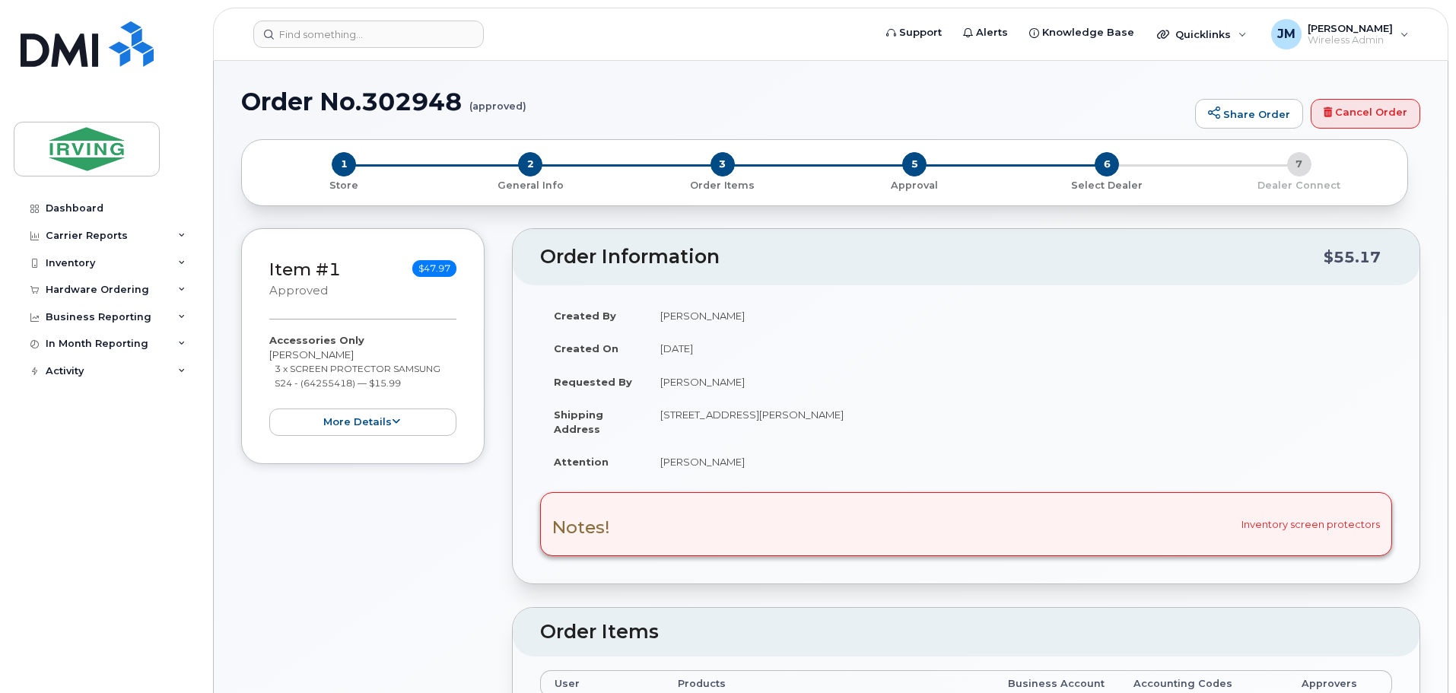
radio input "true"
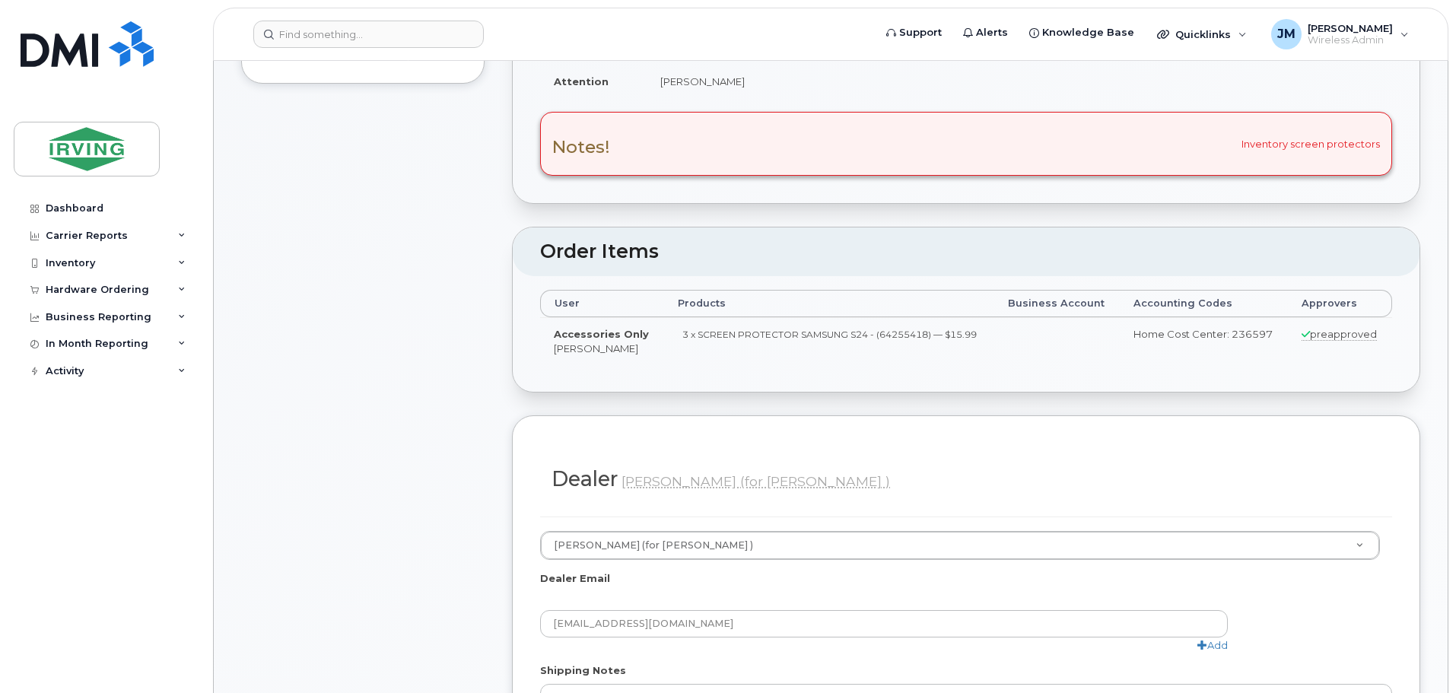
scroll to position [609, 0]
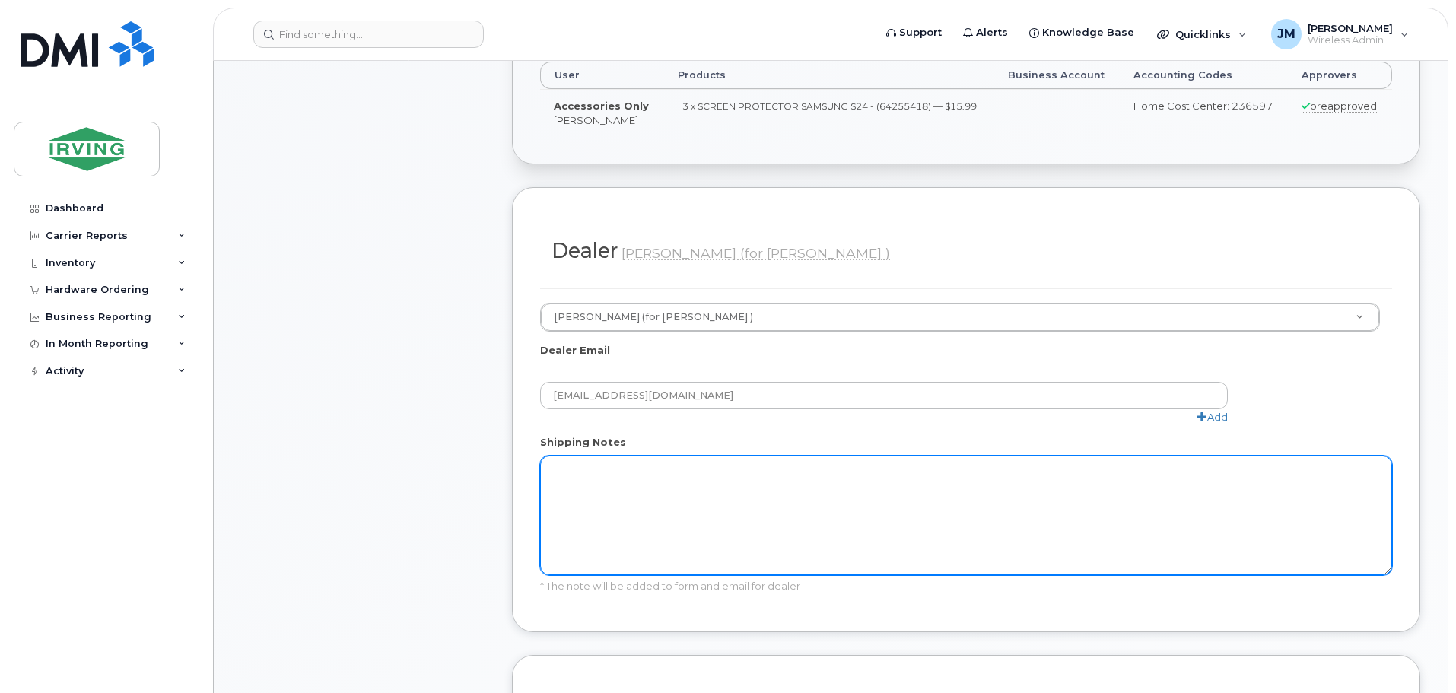
click at [667, 505] on textarea "Shipping Notes" at bounding box center [966, 515] width 852 height 119
paste textarea "Inventory screen protectors"
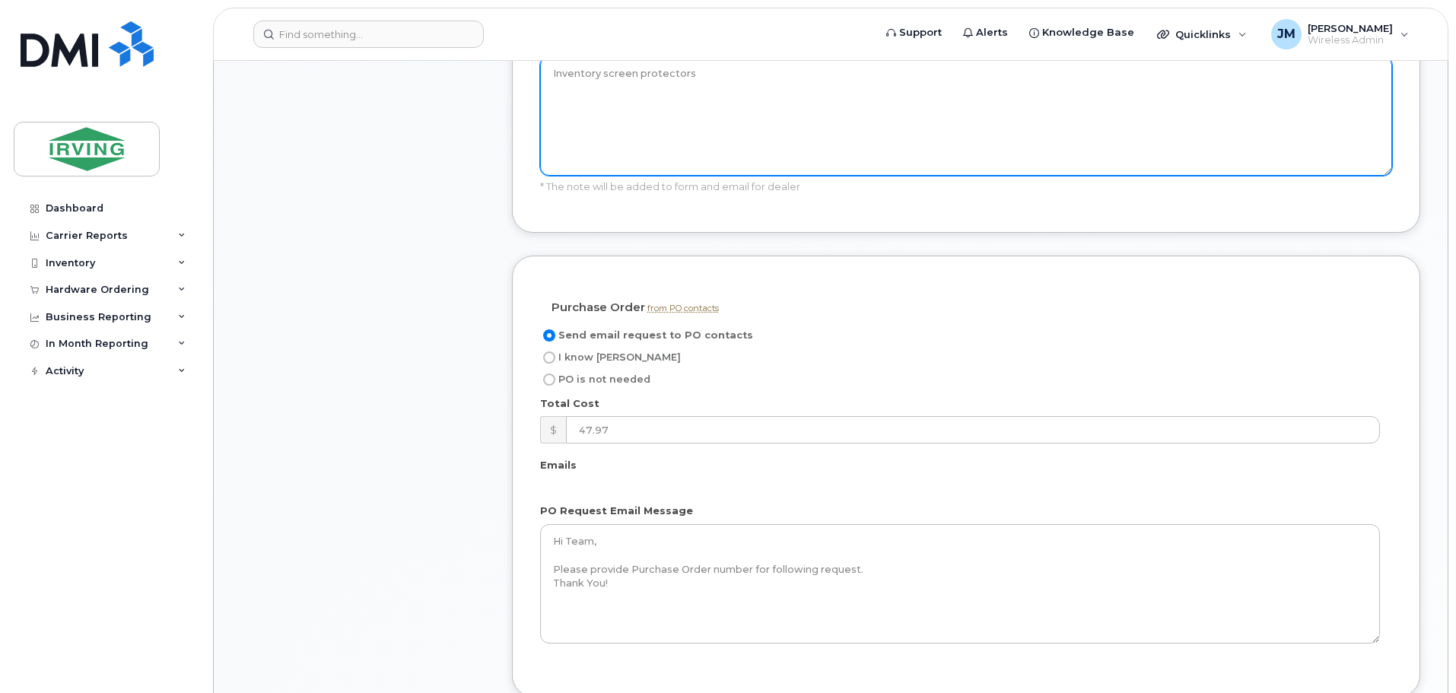
scroll to position [1218, 0]
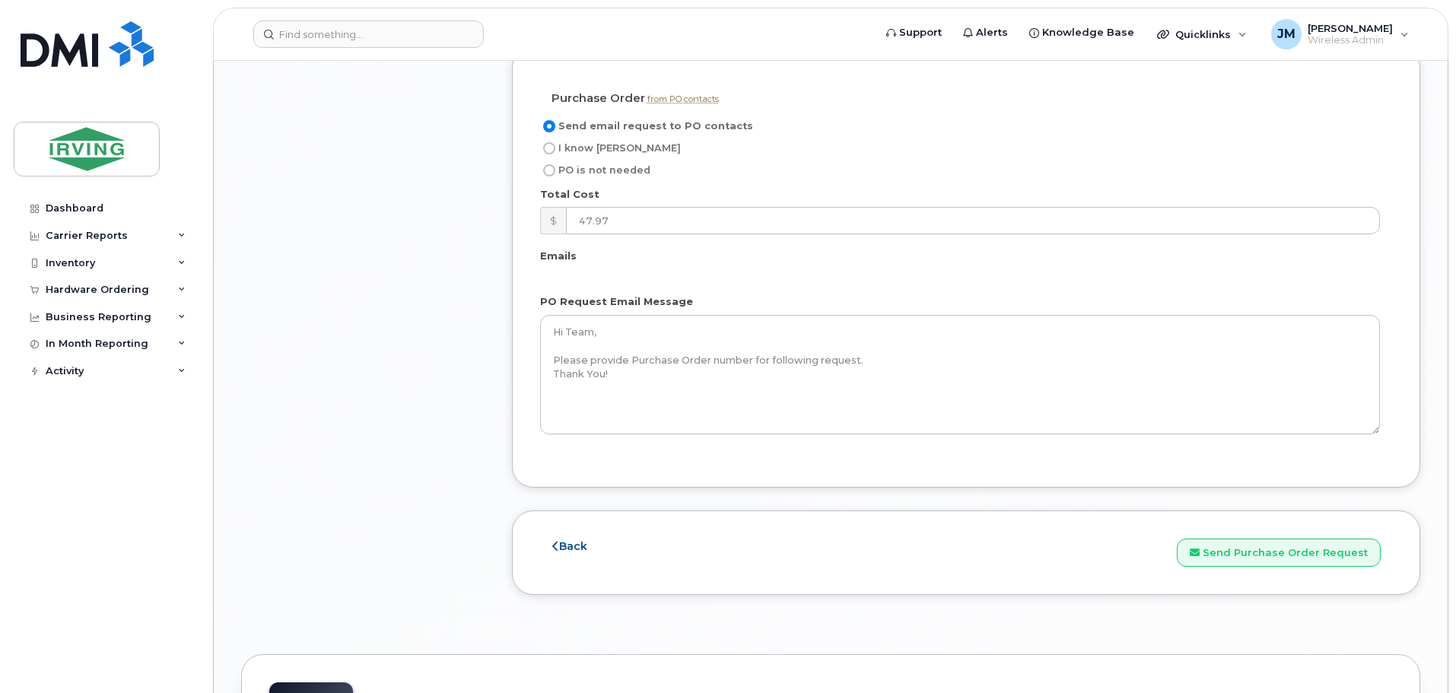
type textarea "Inventory screen protectors"
click at [549, 145] on input "I know PO" at bounding box center [549, 148] width 12 height 12
radio input "true"
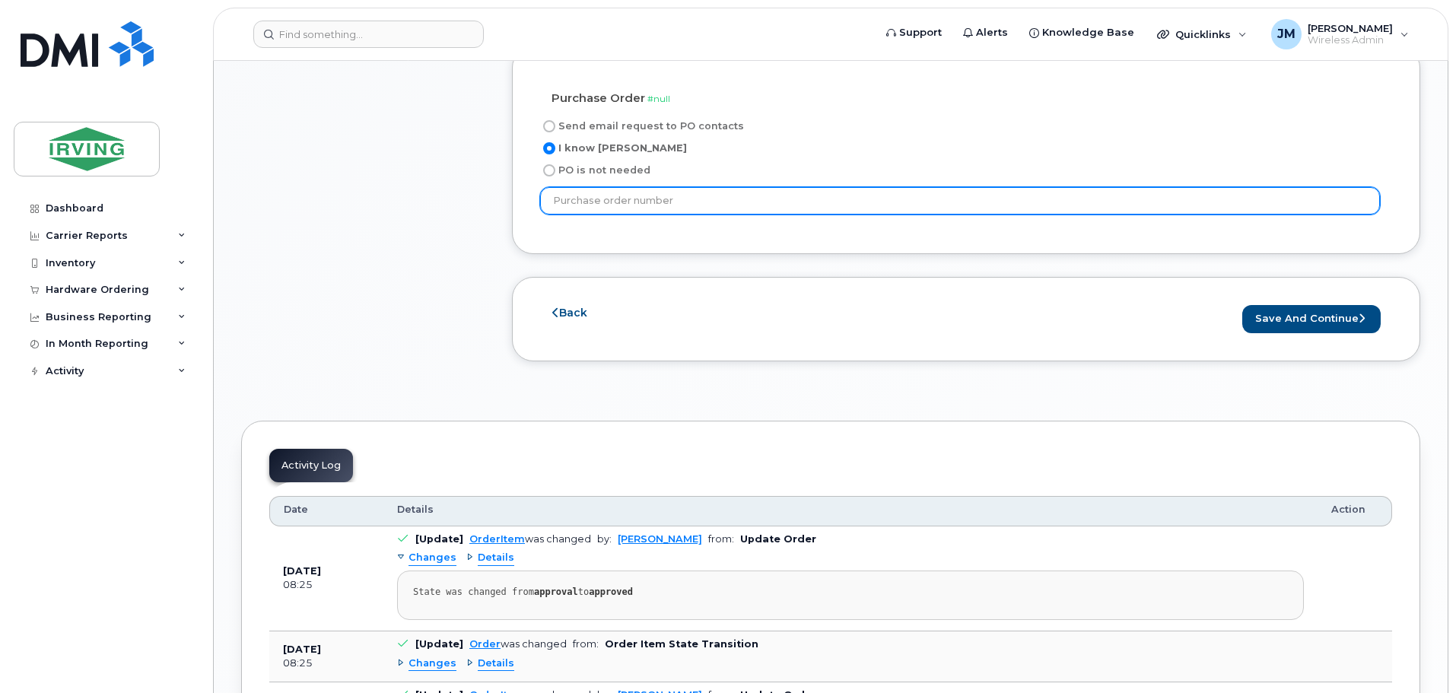
drag, startPoint x: 631, startPoint y: 205, endPoint x: 655, endPoint y: 206, distance: 24.4
click at [632, 206] on input "text" at bounding box center [960, 200] width 840 height 27
type input "585663"
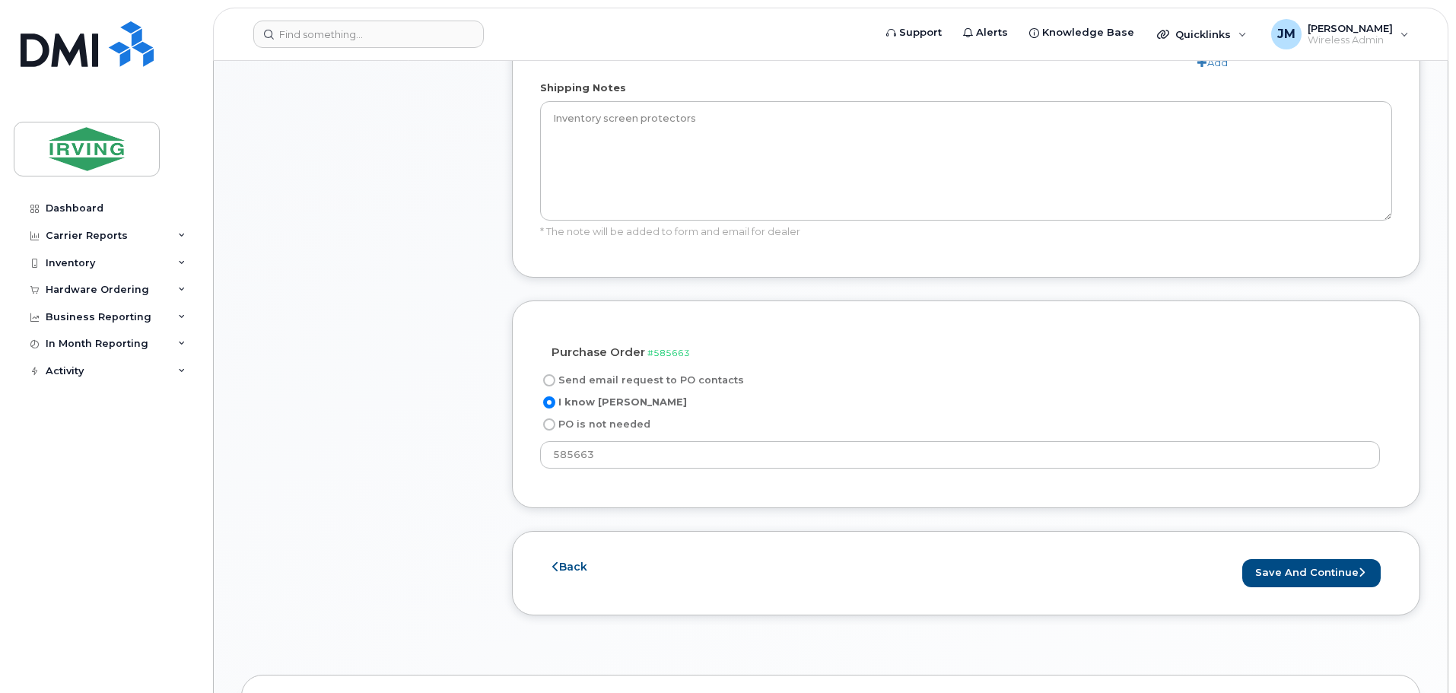
scroll to position [1065, 0]
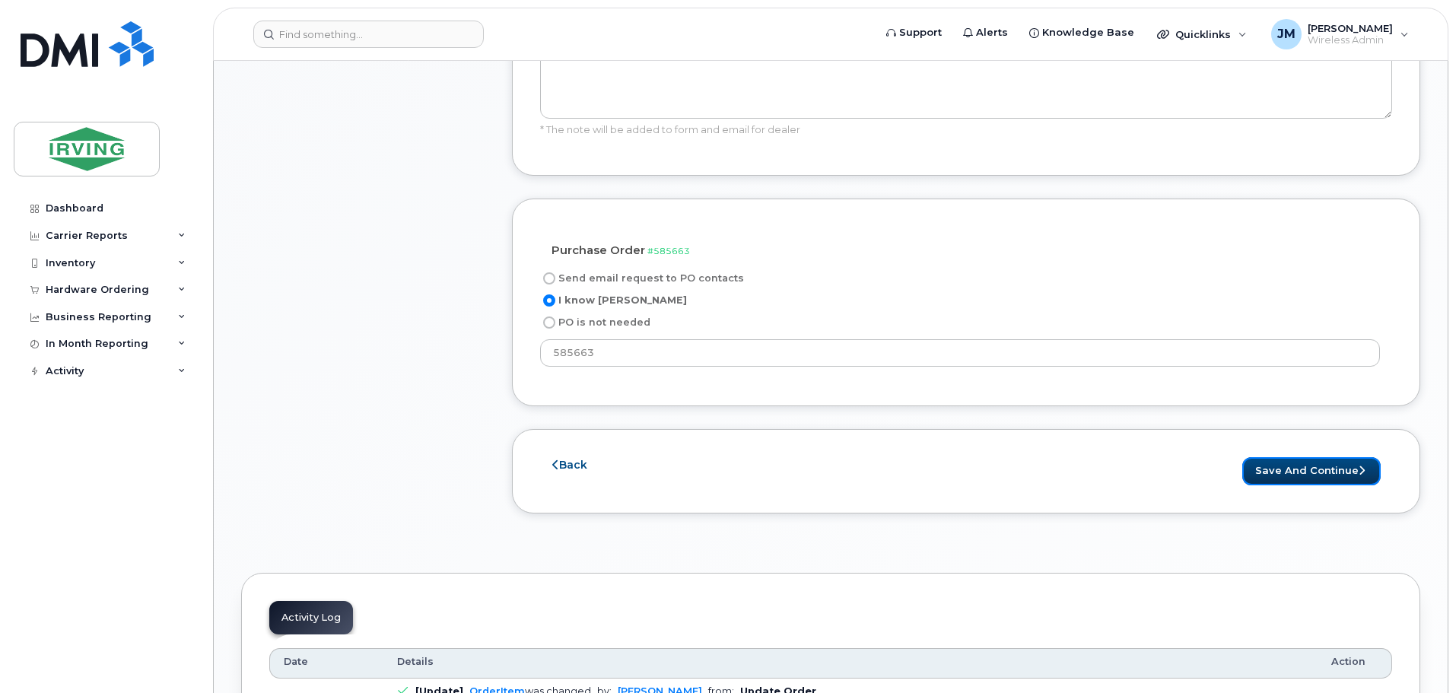
drag, startPoint x: 1350, startPoint y: 479, endPoint x: 906, endPoint y: 510, distance: 445.4
click at [1348, 476] on button "Save and Continue" at bounding box center [1312, 471] width 138 height 28
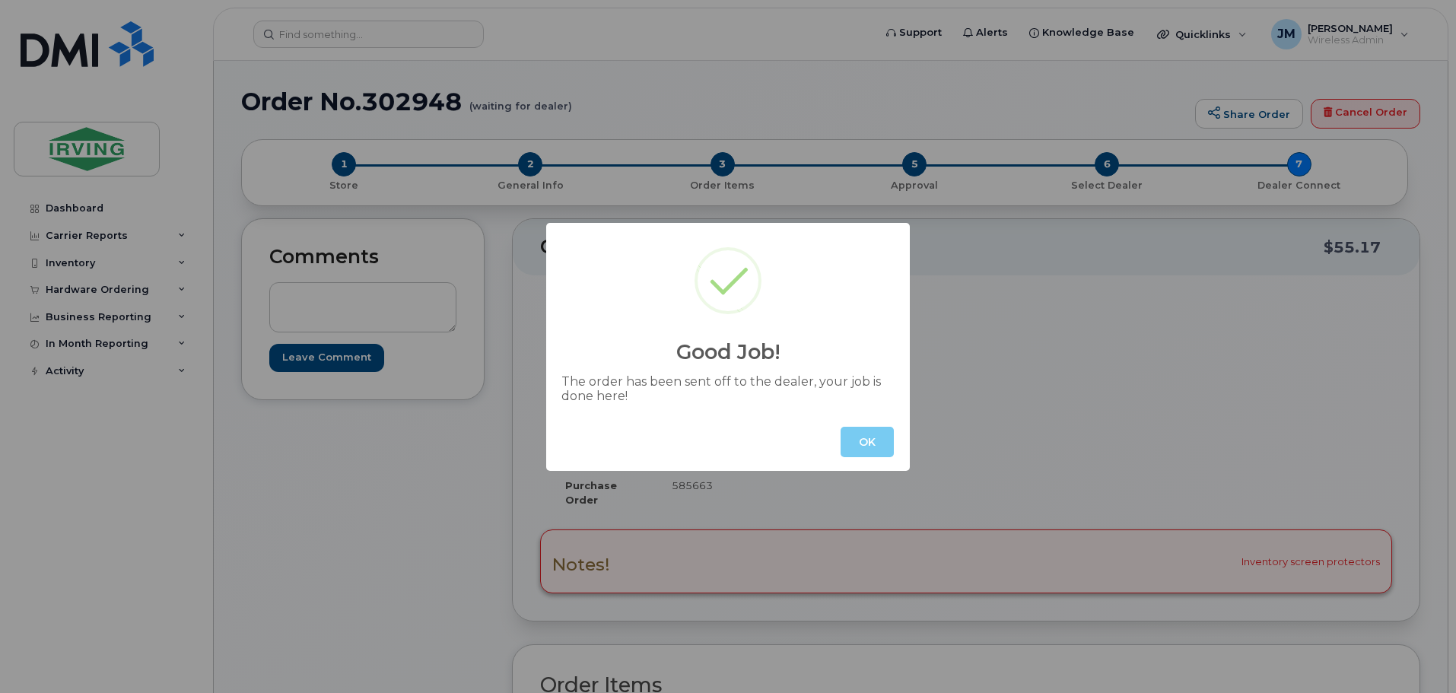
click at [891, 444] on button "OK" at bounding box center [867, 442] width 53 height 30
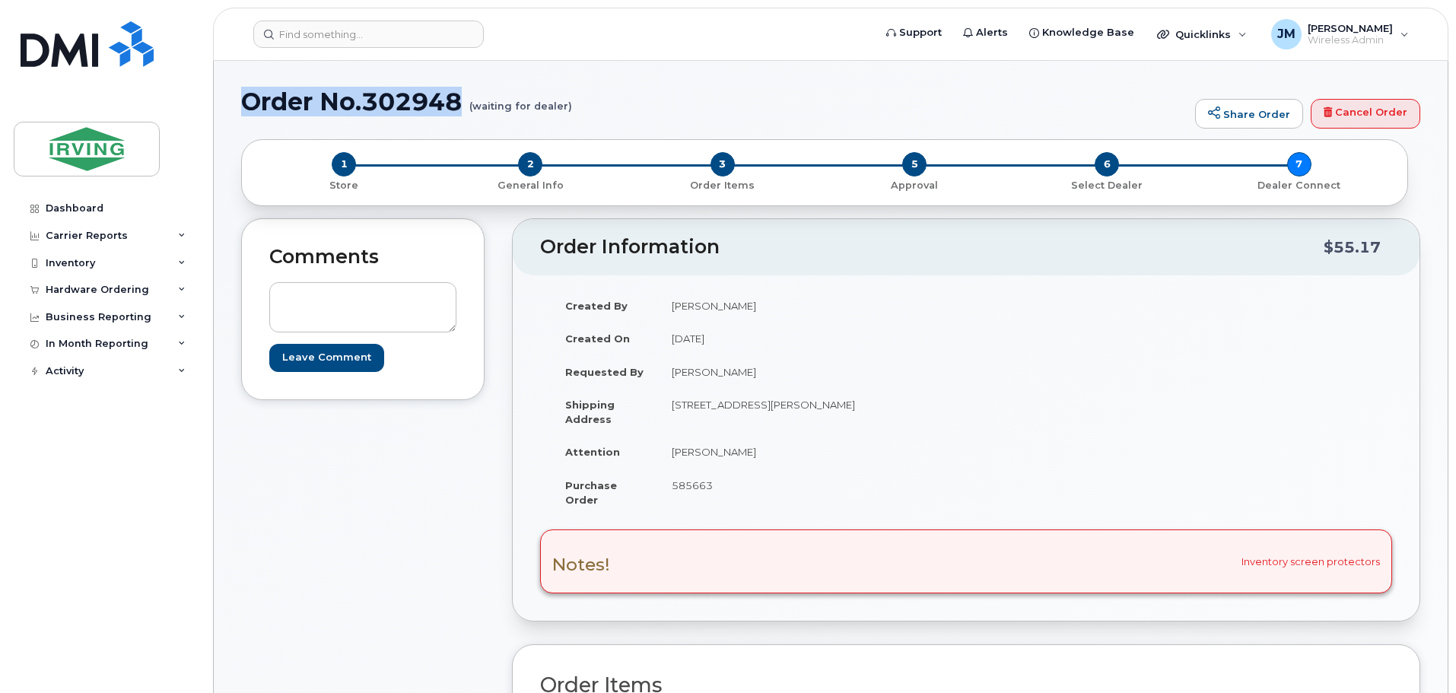
drag, startPoint x: 464, startPoint y: 99, endPoint x: 242, endPoint y: 104, distance: 222.3
click at [242, 104] on h1 "Order No.302948 (waiting for dealer)" at bounding box center [714, 101] width 947 height 27
copy h1 "Order No.302948"
